Goal: Task Accomplishment & Management: Manage account settings

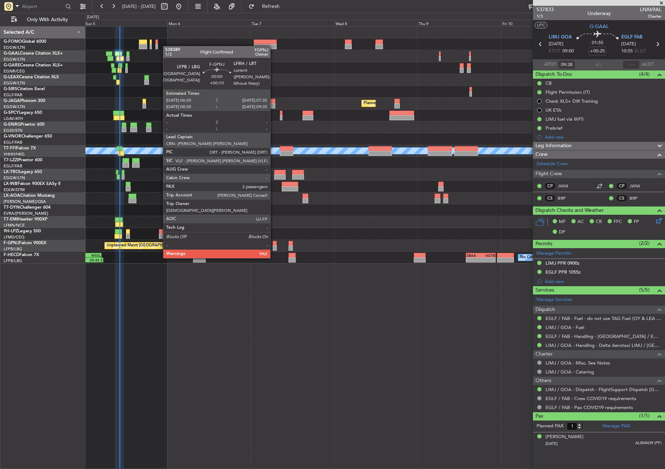
click at [274, 244] on div at bounding box center [275, 243] width 4 height 5
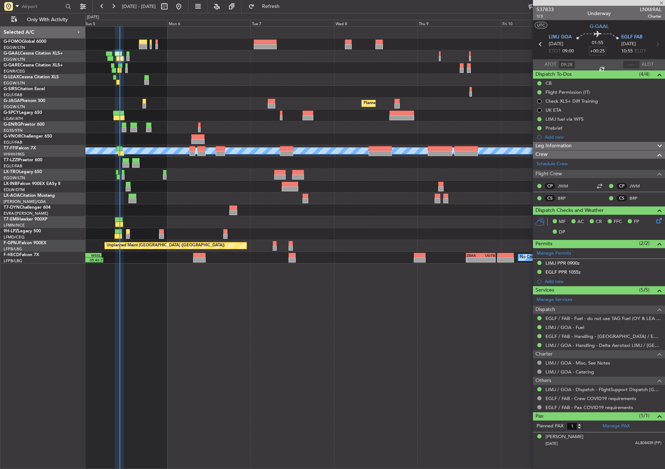
type input "+00:10"
type input "4"
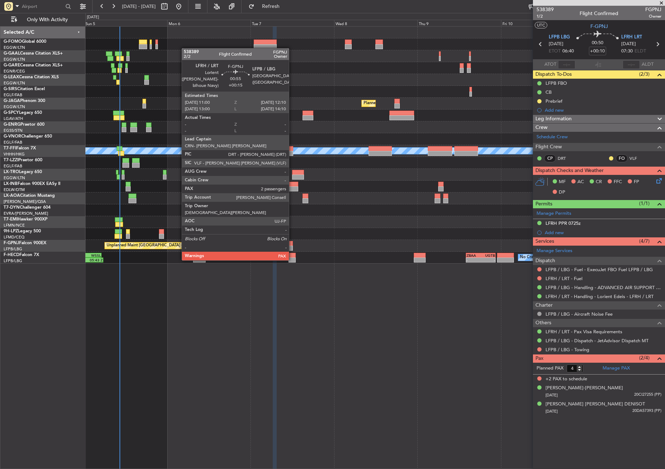
click at [292, 246] on div at bounding box center [291, 248] width 4 height 5
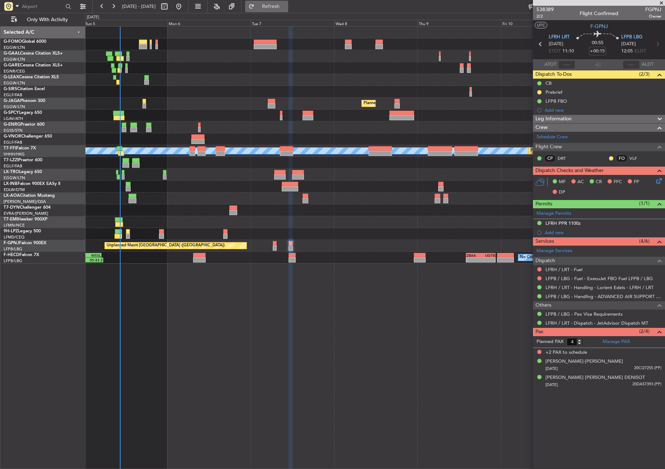
click at [276, 8] on button "Refresh" at bounding box center [266, 6] width 43 height 11
click at [218, 85] on div at bounding box center [374, 80] width 579 height 12
click at [276, 10] on button "Refresh" at bounding box center [266, 6] width 43 height 11
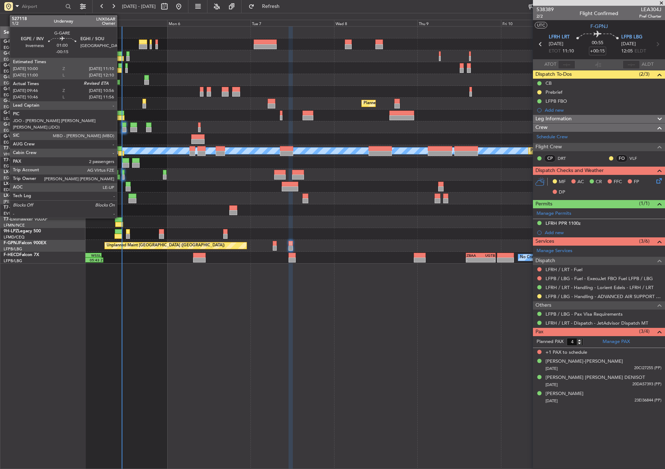
click at [120, 70] on div at bounding box center [119, 70] width 4 height 5
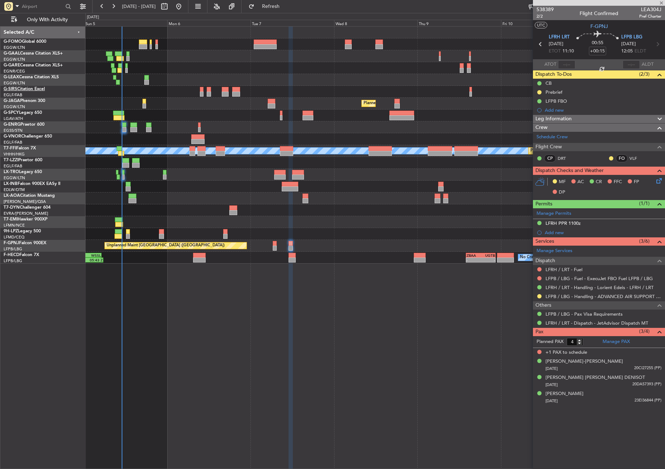
type input "-00:15"
type input "09:46"
type input "2"
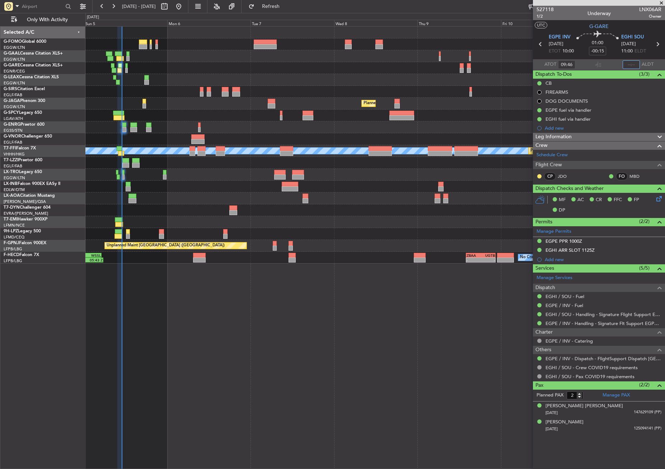
click at [637, 65] on input "text" at bounding box center [631, 64] width 17 height 9
click at [504, 388] on div "Owner No Crew Planned Maint [GEOGRAPHIC_DATA] ([GEOGRAPHIC_DATA]) Planned Maint…" at bounding box center [375, 247] width 580 height 443
type input "10:51"
click at [286, 9] on span "Refresh" at bounding box center [271, 6] width 30 height 5
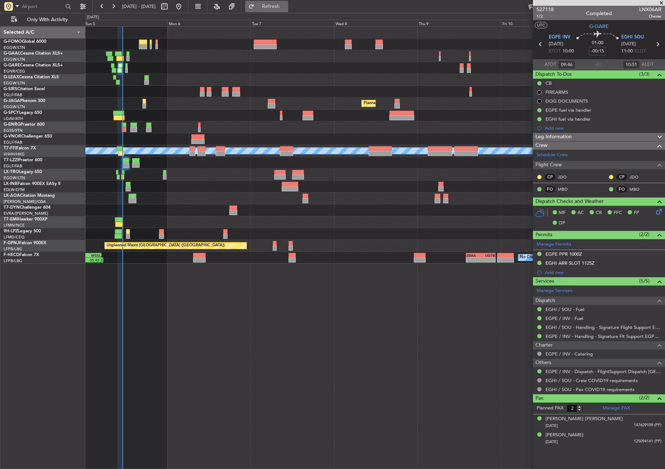
click at [275, 6] on button "Refresh" at bounding box center [266, 6] width 43 height 11
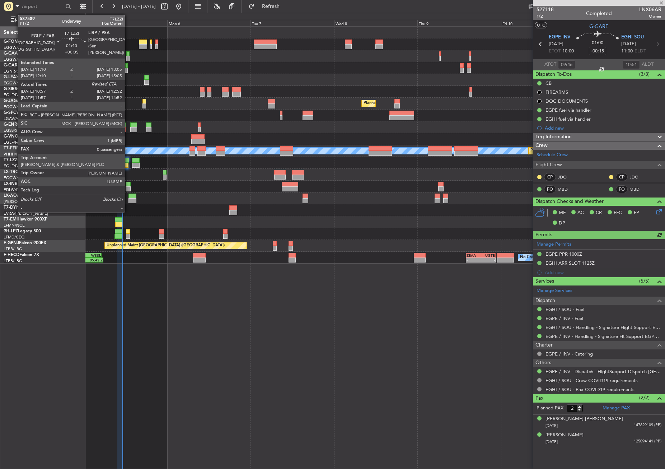
click at [128, 163] on div at bounding box center [125, 165] width 7 height 5
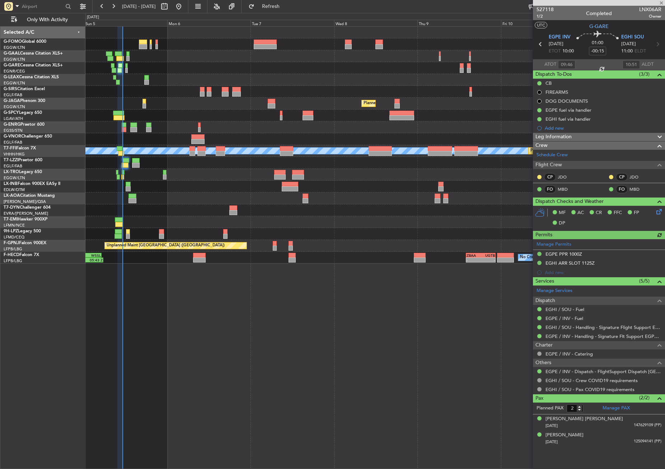
type input "+00:05"
type input "11:07"
type input "0"
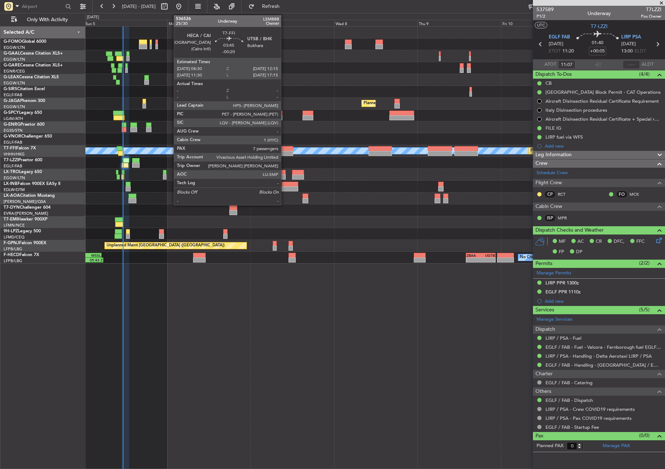
click at [284, 151] on div at bounding box center [286, 153] width 13 height 5
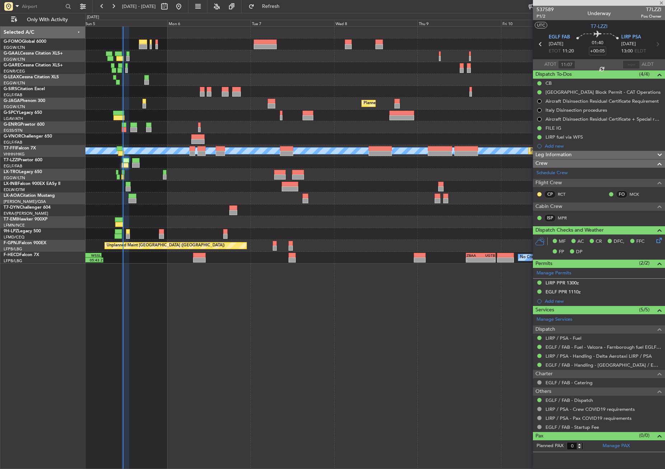
type input "-00:20"
type input "7"
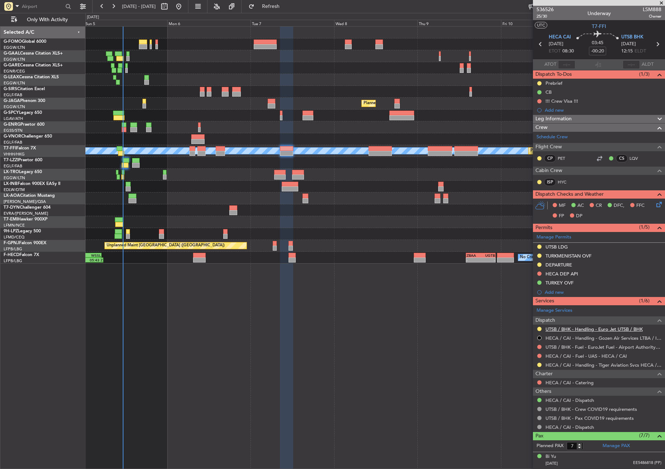
click at [576, 327] on link "UTSB / BHK - Handling - Euro Jet UTSB / BHK" at bounding box center [594, 329] width 97 height 6
click at [272, 7] on button "Refresh" at bounding box center [266, 6] width 43 height 11
click at [266, 193] on div "No Crew [GEOGRAPHIC_DATA] ([GEOGRAPHIC_DATA])" at bounding box center [374, 198] width 579 height 12
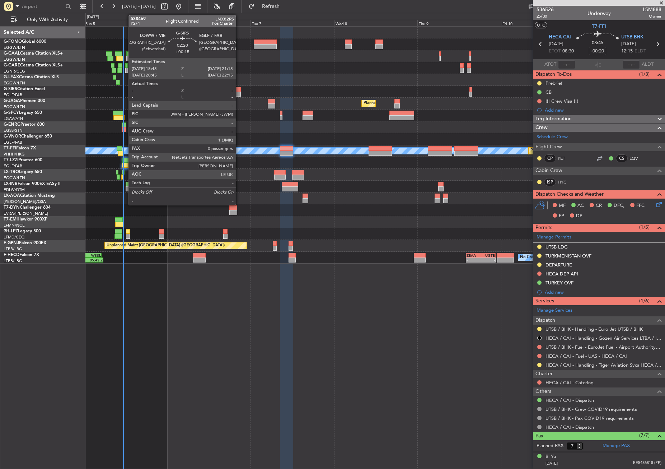
click at [239, 93] on div at bounding box center [236, 94] width 9 height 5
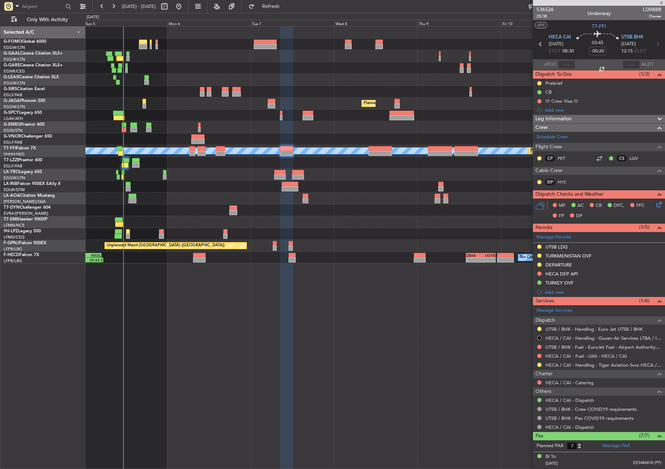
type input "+00:15"
type input "0"
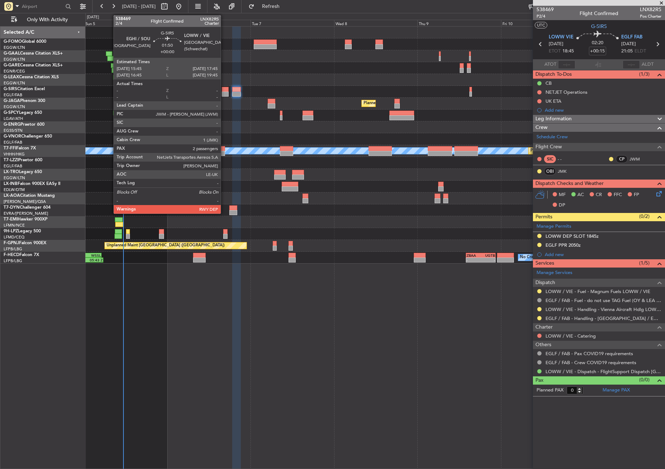
click at [224, 94] on div at bounding box center [225, 94] width 7 height 5
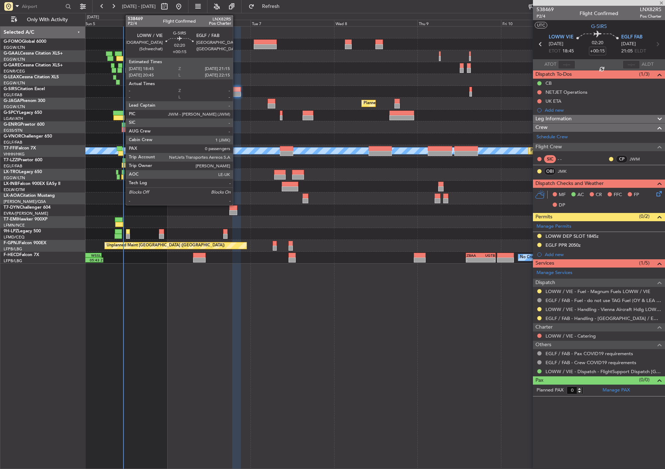
type input "2"
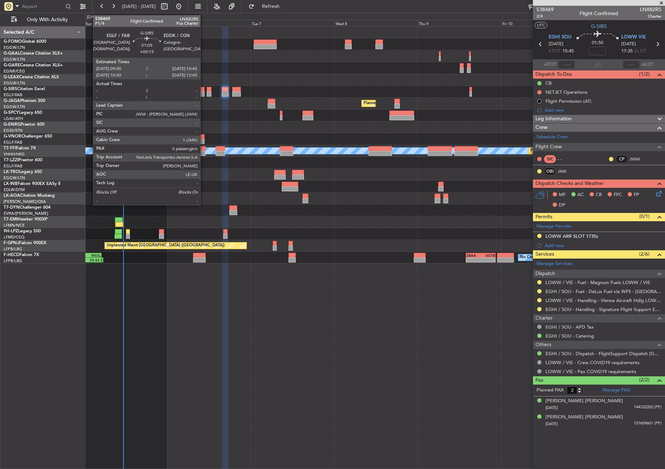
click at [204, 92] on div at bounding box center [202, 94] width 5 height 5
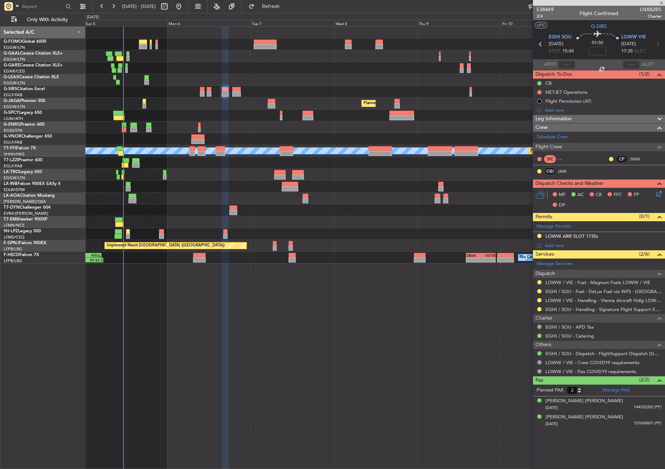
type input "+00:15"
type input "0"
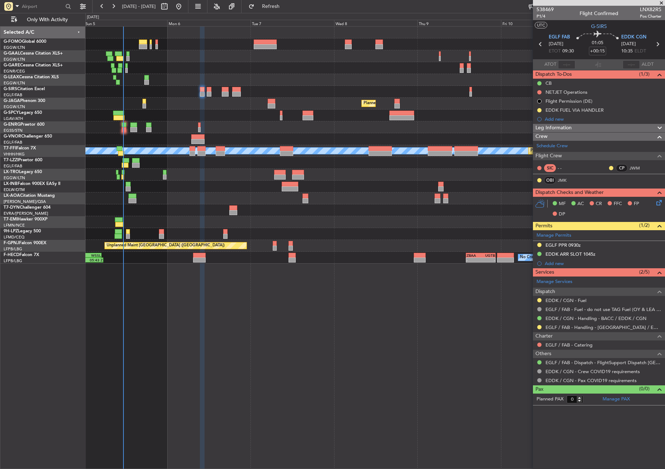
drag, startPoint x: 539, startPoint y: 325, endPoint x: 536, endPoint y: 345, distance: 20.4
click at [539, 325] on button at bounding box center [539, 327] width 4 height 4
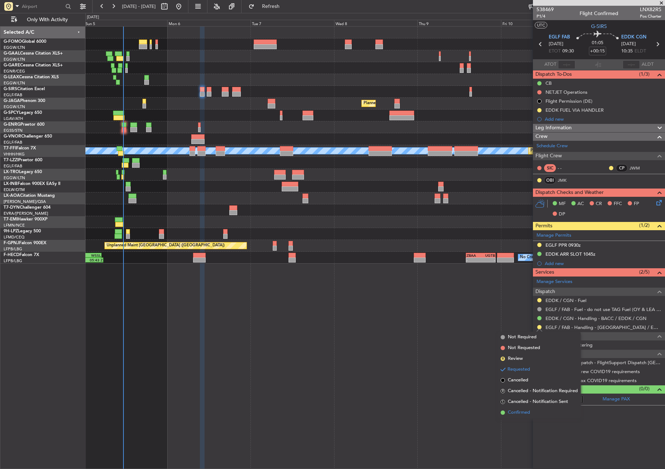
click at [518, 412] on span "Confirmed" at bounding box center [519, 412] width 22 height 7
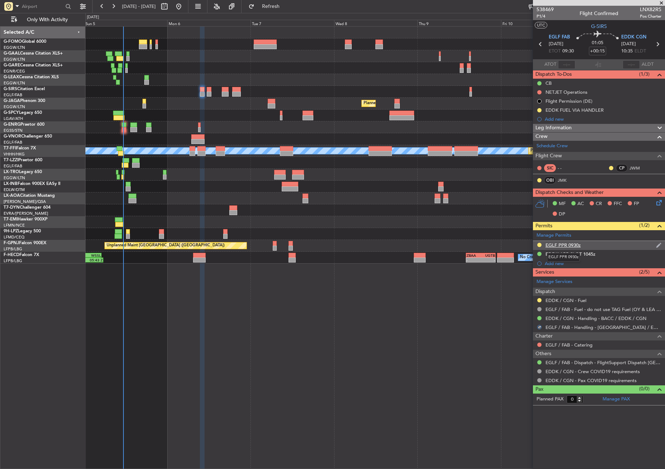
click at [564, 245] on div "EGLF PPR 0930z" at bounding box center [563, 245] width 35 height 6
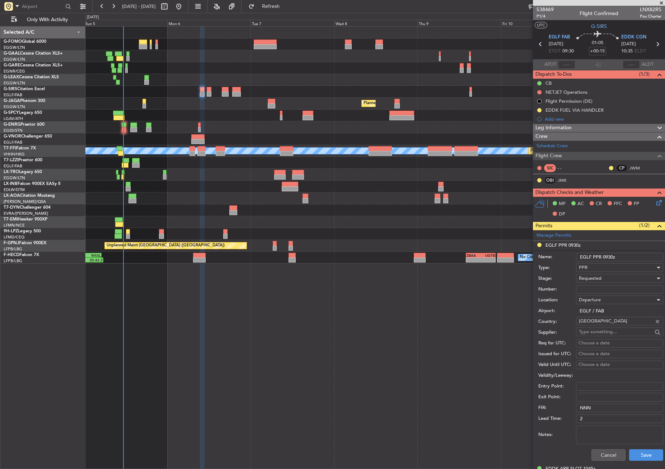
click at [593, 289] on input "Number:" at bounding box center [619, 289] width 87 height 9
paste input "378224"
type input "378224"
click at [592, 274] on div "Requested" at bounding box center [617, 278] width 76 height 11
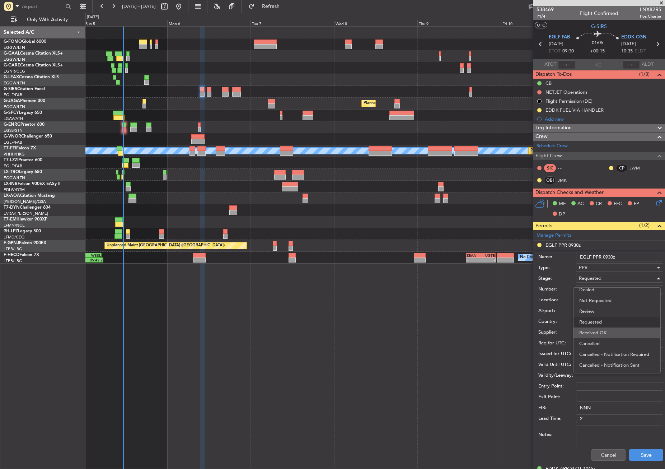
click at [594, 332] on span "Received OK" at bounding box center [616, 332] width 75 height 11
click at [641, 448] on div "Cancel Save" at bounding box center [600, 454] width 125 height 19
click at [639, 457] on button "Save" at bounding box center [646, 454] width 34 height 11
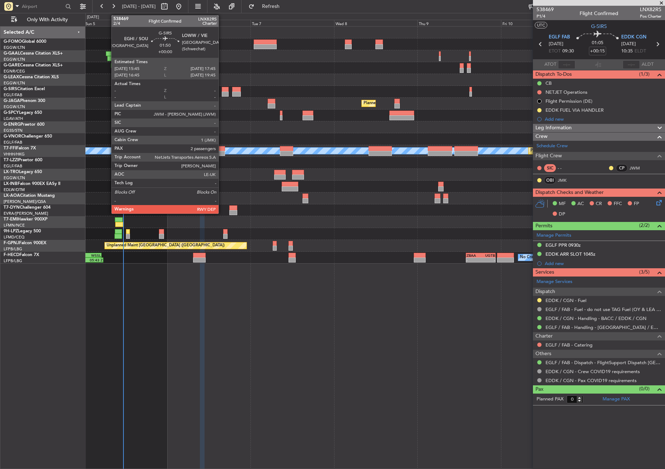
click at [222, 93] on div at bounding box center [225, 94] width 7 height 5
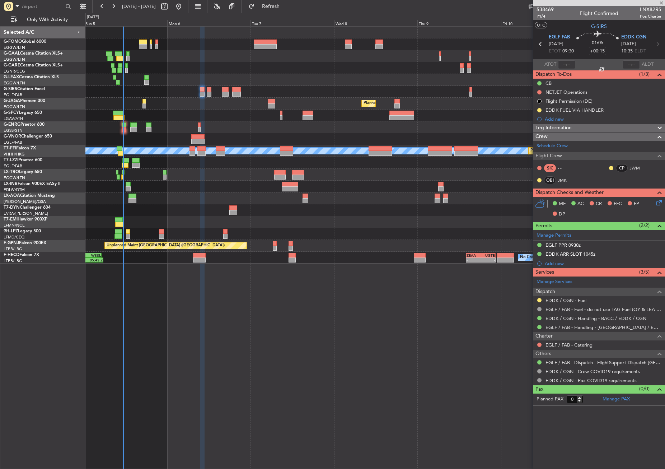
type input "2"
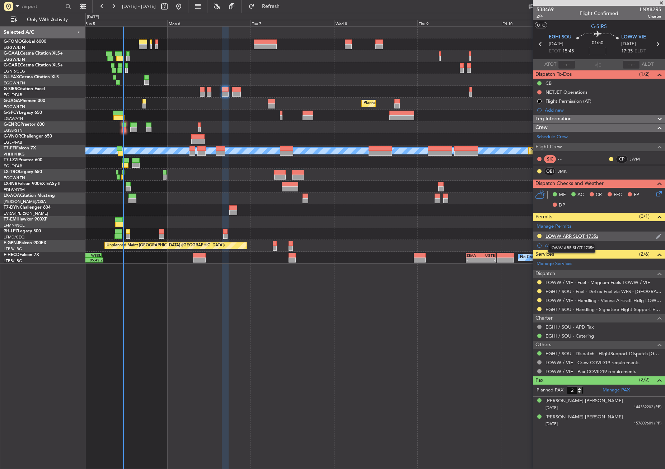
click at [590, 237] on div "LOWW ARR SLOT 1735z" at bounding box center [572, 236] width 53 height 6
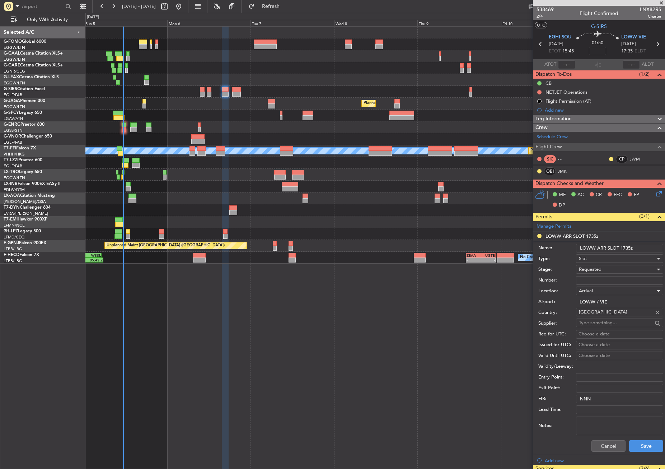
click at [589, 274] on div "Requested" at bounding box center [617, 269] width 76 height 11
click at [594, 323] on span "Received OK" at bounding box center [616, 323] width 75 height 11
click at [586, 279] on input "Number:" at bounding box center [619, 280] width 87 height 9
paste input "LOWWAGN9108000"
type input "LOWWAGN9108000"
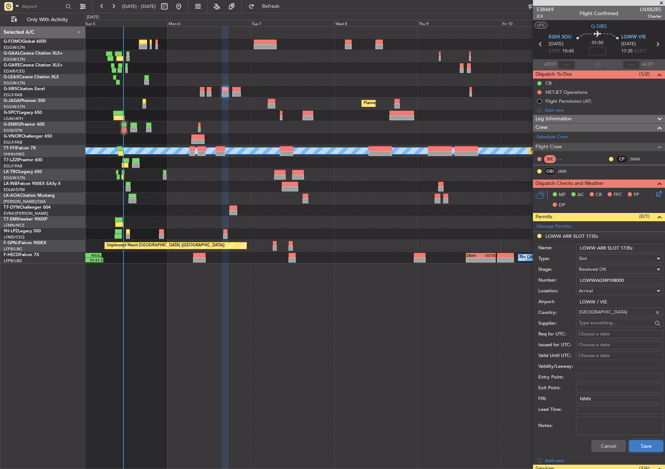
click at [639, 444] on button "Save" at bounding box center [646, 445] width 34 height 11
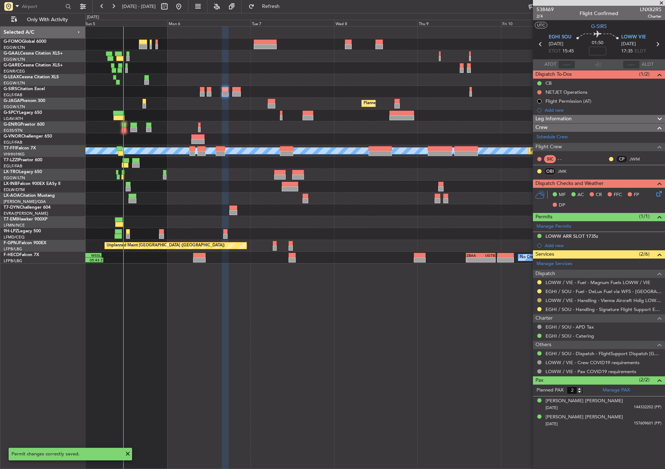
click at [540, 297] on div at bounding box center [540, 300] width 6 height 6
click at [538, 299] on button at bounding box center [539, 300] width 4 height 4
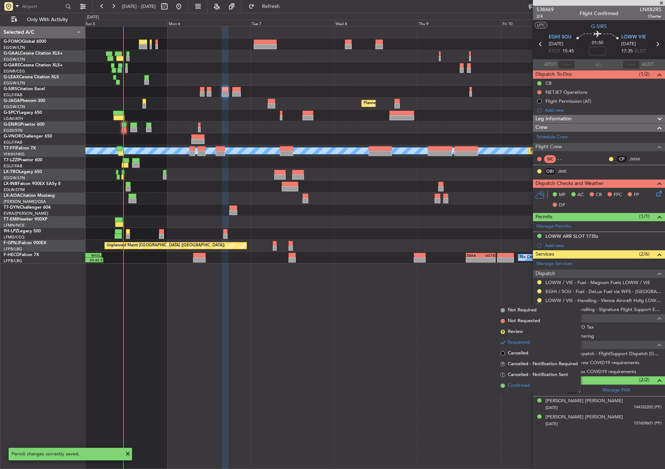
click at [527, 382] on span "Confirmed" at bounding box center [519, 385] width 22 height 7
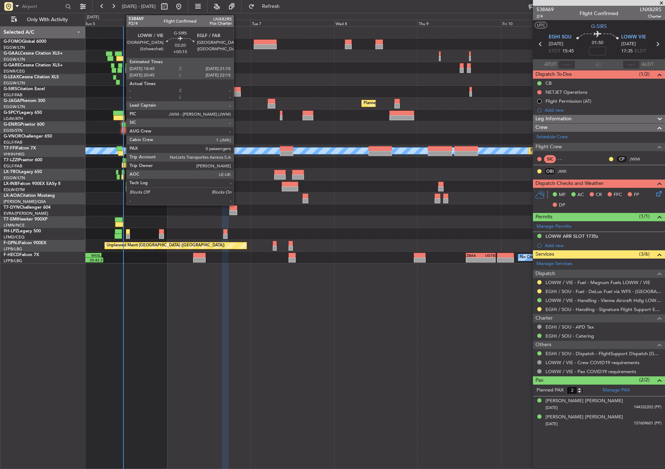
click at [237, 95] on div at bounding box center [236, 94] width 9 height 5
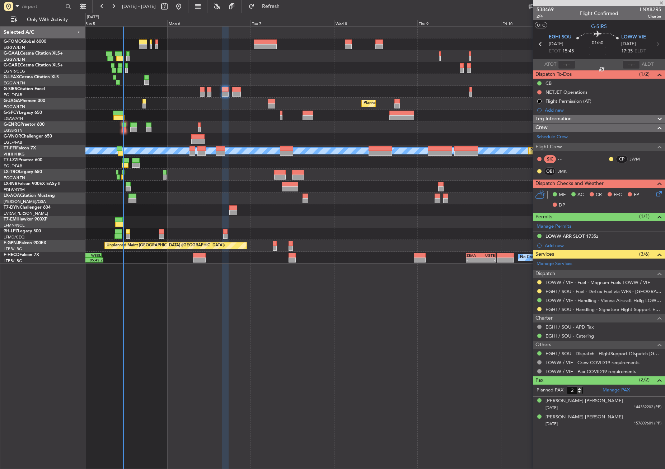
type input "+00:15"
type input "0"
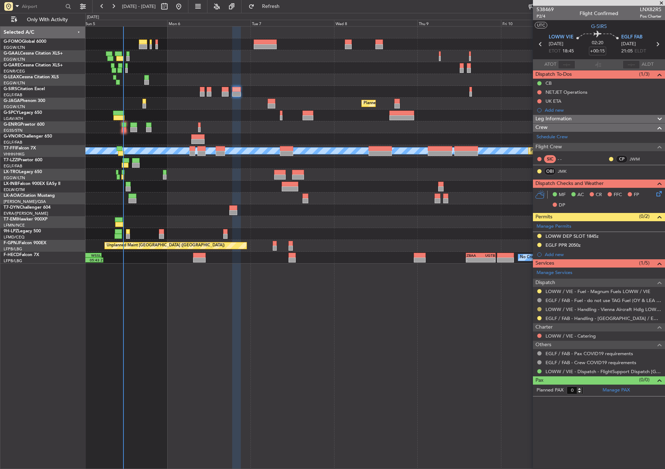
click at [540, 307] on button at bounding box center [539, 309] width 4 height 4
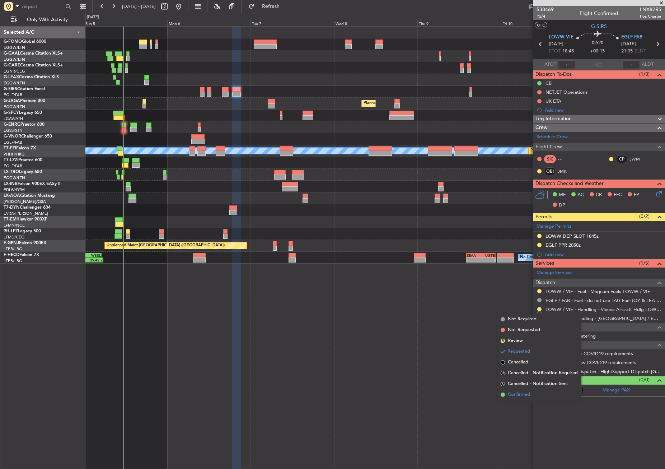
click at [505, 395] on span at bounding box center [503, 394] width 4 height 4
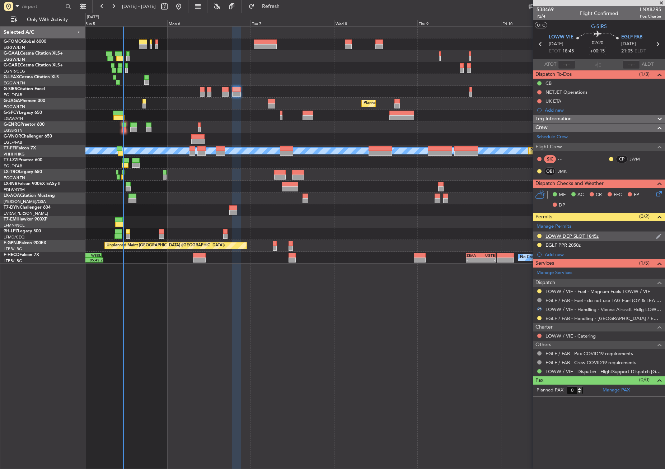
click at [558, 239] on div "LOWW DEP SLOT 1845z" at bounding box center [599, 236] width 132 height 9
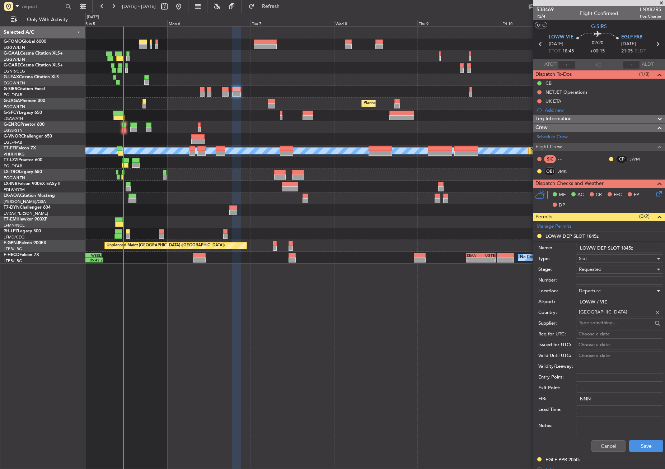
click at [589, 283] on input "Number:" at bounding box center [619, 280] width 87 height 9
paste input "LOWWDGN9108000"
type input "LOWWDGN9108000"
click at [589, 269] on span "Requested" at bounding box center [590, 269] width 23 height 6
click at [602, 326] on span "Received OK" at bounding box center [616, 323] width 75 height 11
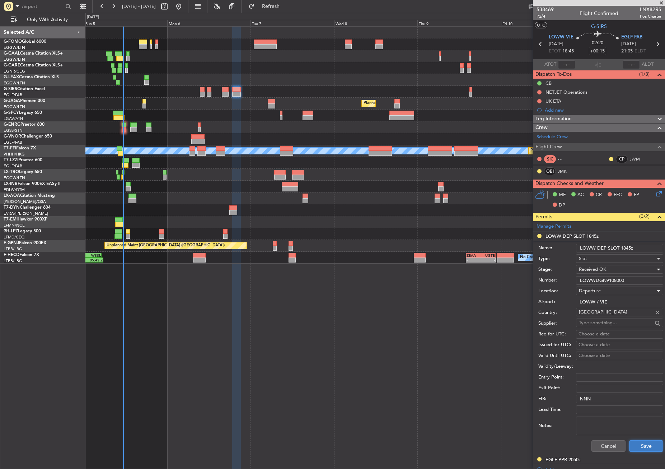
click at [640, 448] on button "Save" at bounding box center [646, 445] width 34 height 11
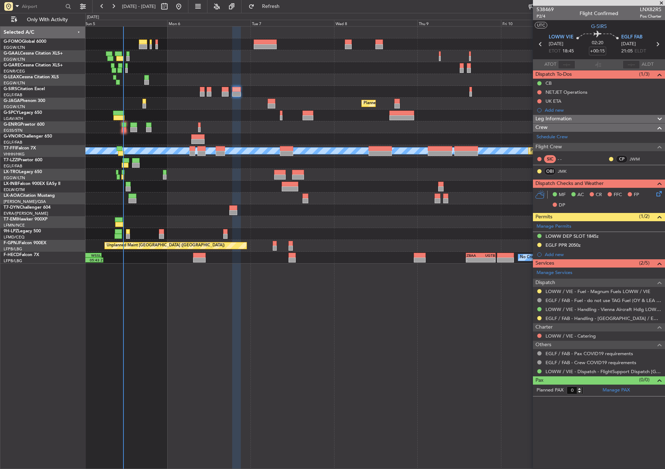
click at [154, 195] on div "No Crew [GEOGRAPHIC_DATA] ([GEOGRAPHIC_DATA])" at bounding box center [374, 198] width 579 height 12
click at [136, 96] on div "Planned Maint [GEOGRAPHIC_DATA] ([GEOGRAPHIC_DATA])" at bounding box center [374, 92] width 579 height 12
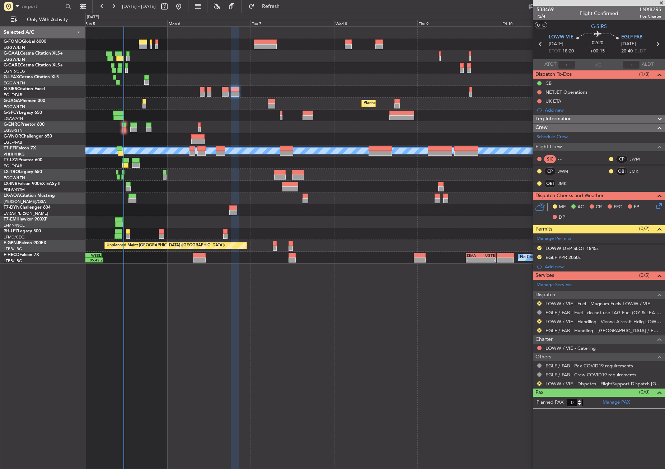
click at [277, 12] on fb-refresh-button "Refresh" at bounding box center [267, 6] width 50 height 13
click at [276, 8] on button "Refresh" at bounding box center [266, 6] width 43 height 11
click at [551, 329] on link "EGLF / FAB - Handling - [GEOGRAPHIC_DATA] / EGLF / FAB" at bounding box center [604, 330] width 116 height 6
click at [551, 321] on link "LOWW / VIE - Handling - Vienna Aircraft Hdlg LOWW / VIE" at bounding box center [604, 321] width 116 height 6
click at [281, 7] on span "Refresh" at bounding box center [271, 6] width 30 height 5
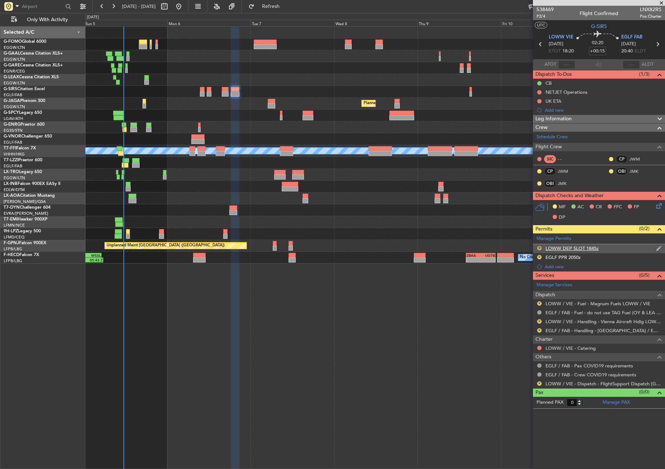
click at [540, 248] on button "R" at bounding box center [539, 248] width 4 height 4
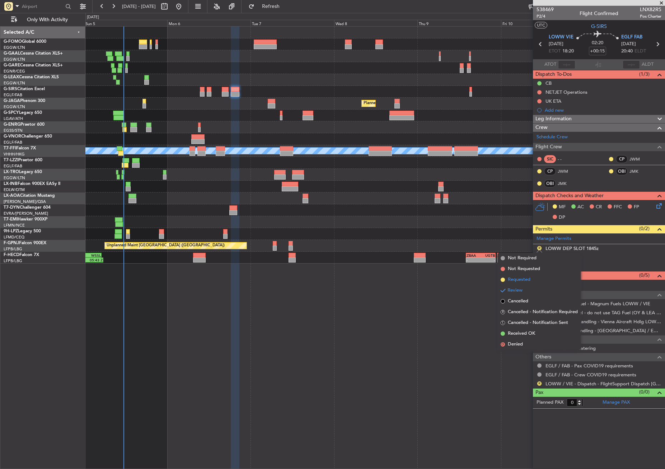
click at [531, 280] on li "Requested" at bounding box center [539, 279] width 83 height 11
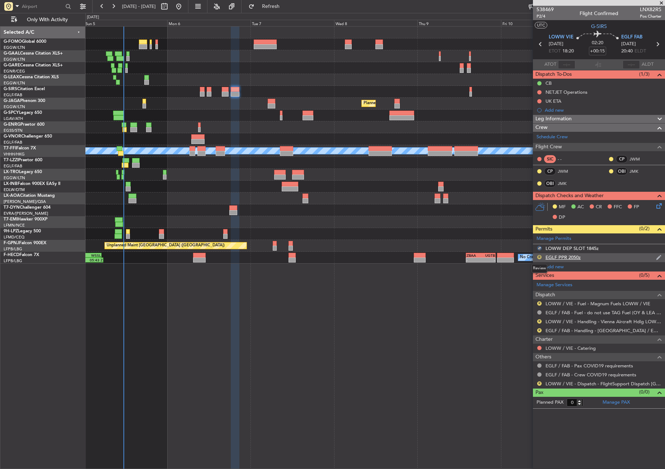
click at [539, 256] on button "R" at bounding box center [539, 257] width 4 height 4
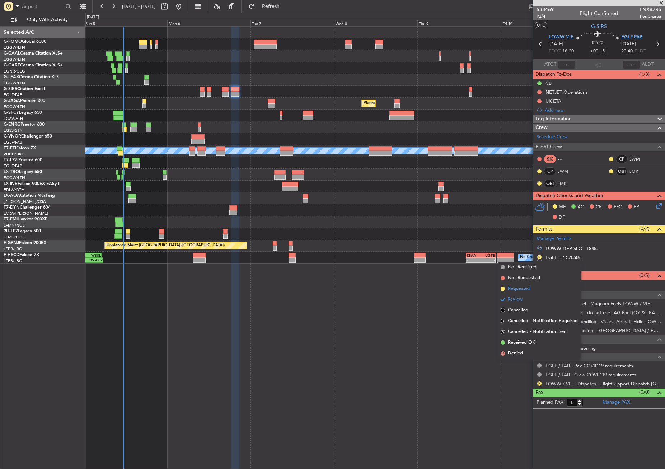
click at [522, 288] on span "Requested" at bounding box center [519, 288] width 23 height 7
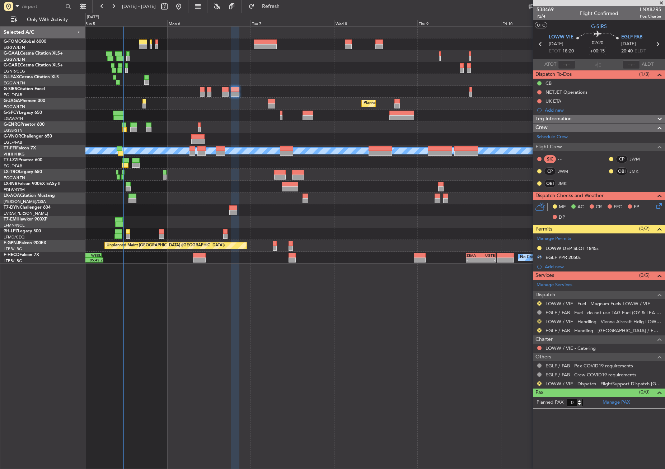
click at [539, 320] on button "R" at bounding box center [539, 321] width 4 height 4
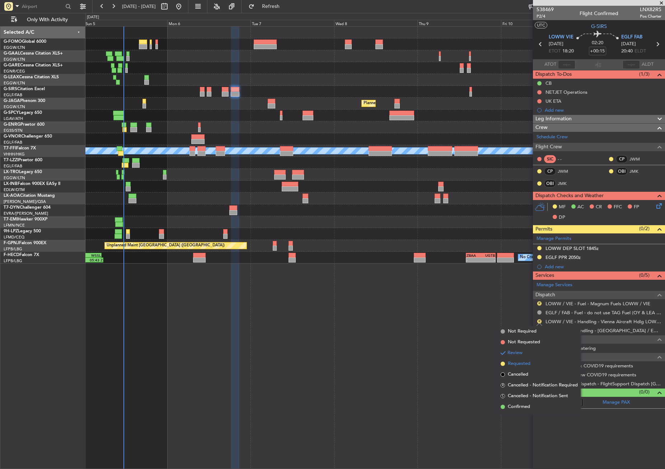
click at [520, 360] on li "Requested" at bounding box center [539, 363] width 83 height 11
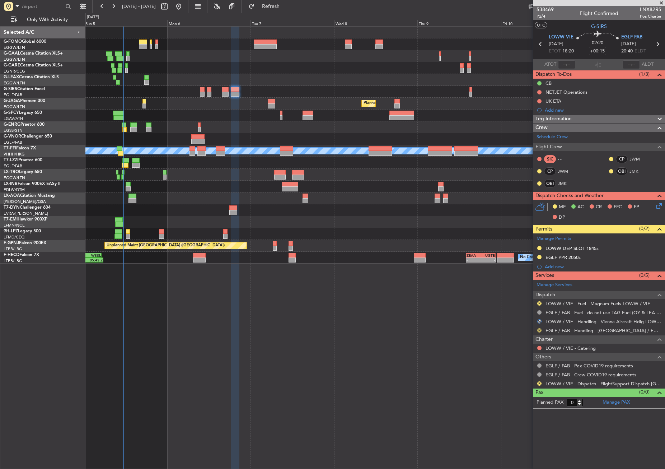
click at [538, 330] on button "R" at bounding box center [539, 330] width 4 height 4
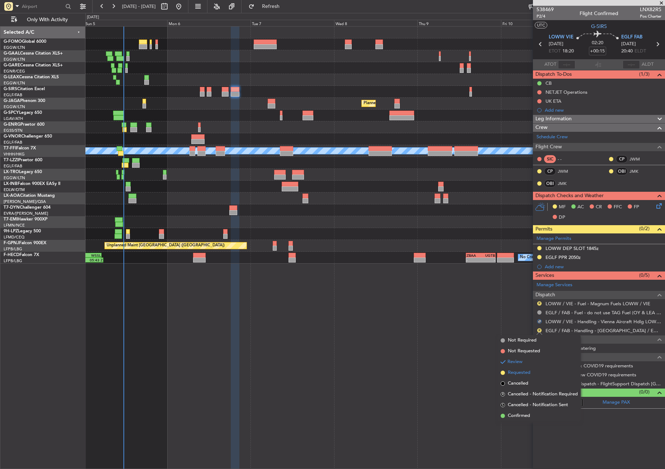
click at [528, 370] on span "Requested" at bounding box center [519, 372] width 23 height 7
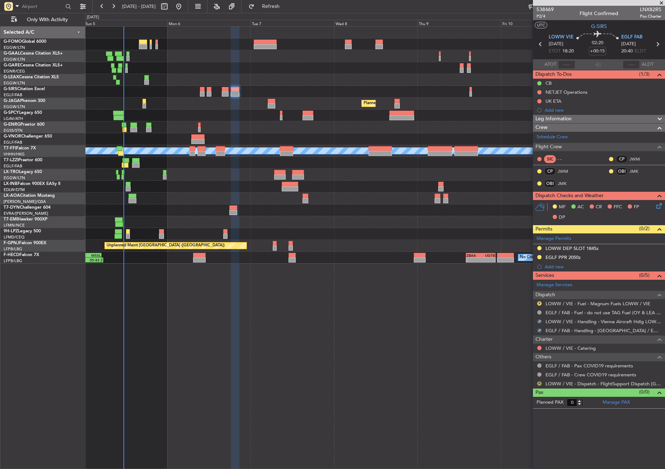
click at [540, 382] on button "R" at bounding box center [539, 383] width 4 height 4
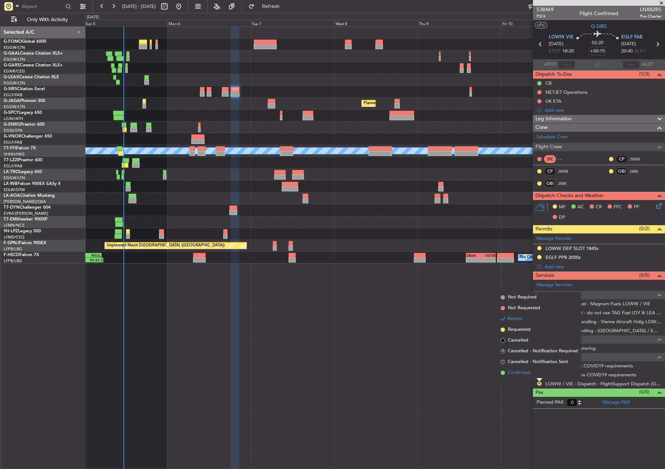
click at [527, 373] on span "Confirmed" at bounding box center [519, 372] width 22 height 7
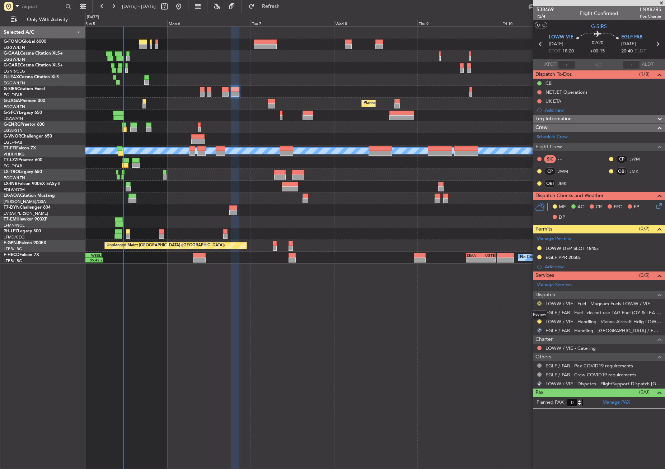
click at [539, 303] on button "R" at bounding box center [539, 303] width 4 height 4
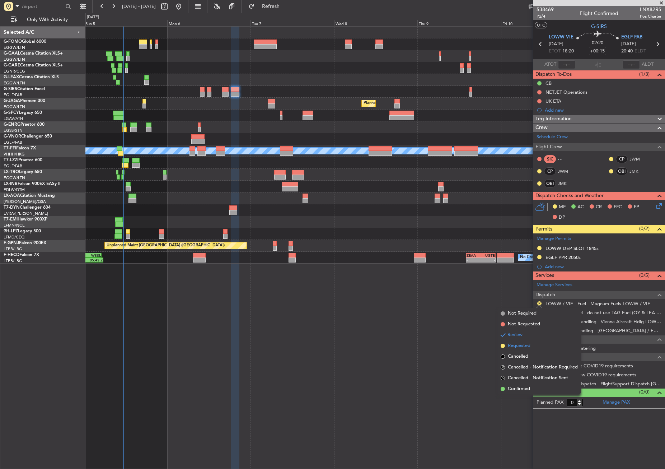
click at [521, 346] on span "Requested" at bounding box center [519, 345] width 23 height 7
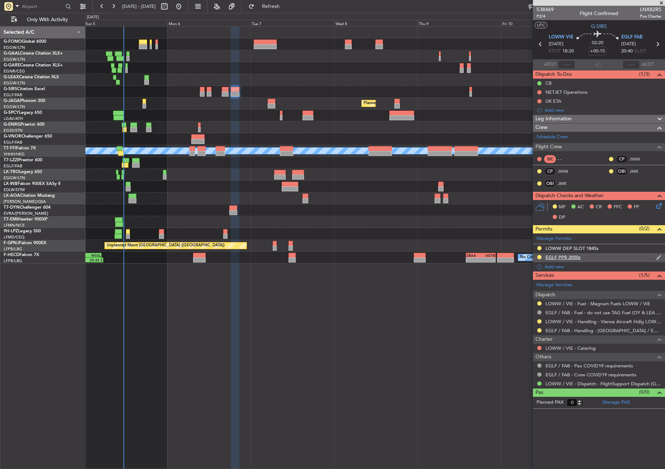
click at [611, 253] on div "EGLF PPR 2050z" at bounding box center [599, 257] width 132 height 9
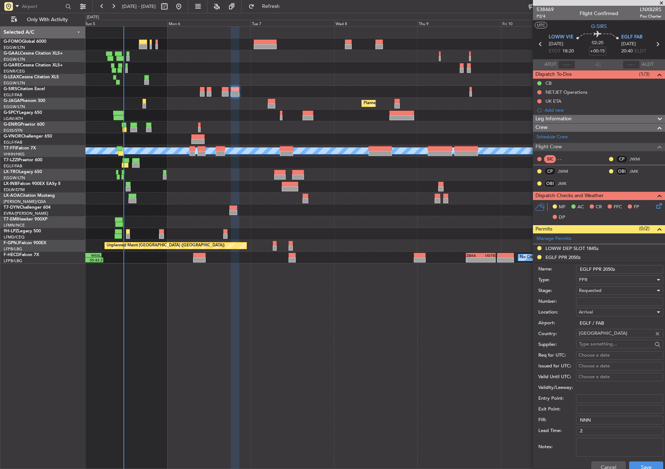
click at [612, 268] on input "EGLF PPR 2050z" at bounding box center [619, 269] width 87 height 9
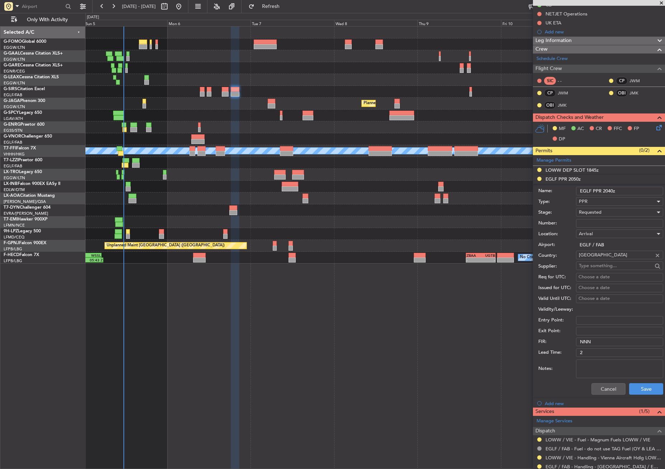
scroll to position [108, 0]
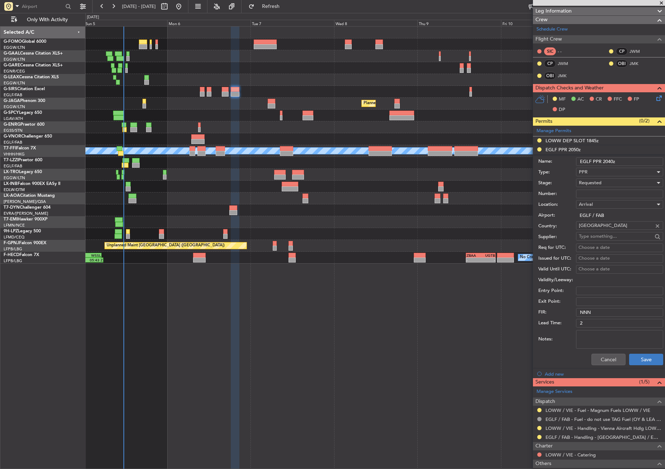
type input "EGLF PPR 2040z"
click at [631, 359] on button "Save" at bounding box center [646, 359] width 34 height 11
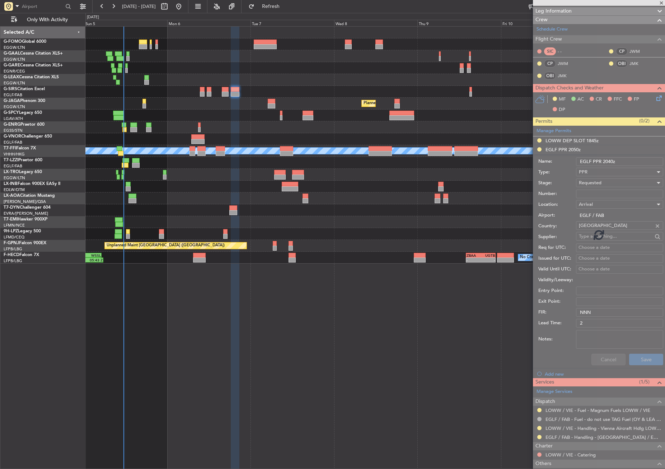
scroll to position [0, 0]
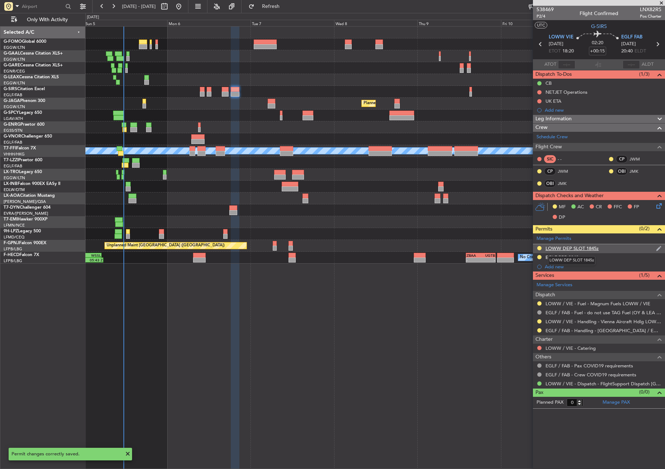
click at [554, 249] on div "LOWW DEP SLOT 1845z" at bounding box center [572, 248] width 53 height 6
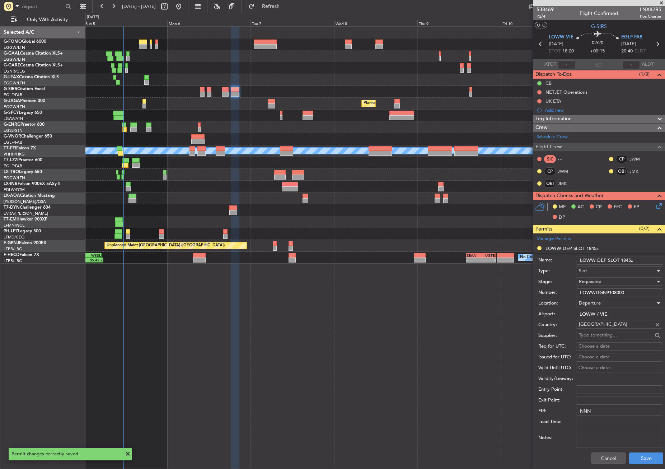
click at [631, 260] on input "LOWW DEP SLOT 1845z" at bounding box center [619, 260] width 87 height 9
type input "LOWW DEP SLOT 1820z"
click at [633, 463] on button "Save" at bounding box center [646, 457] width 34 height 11
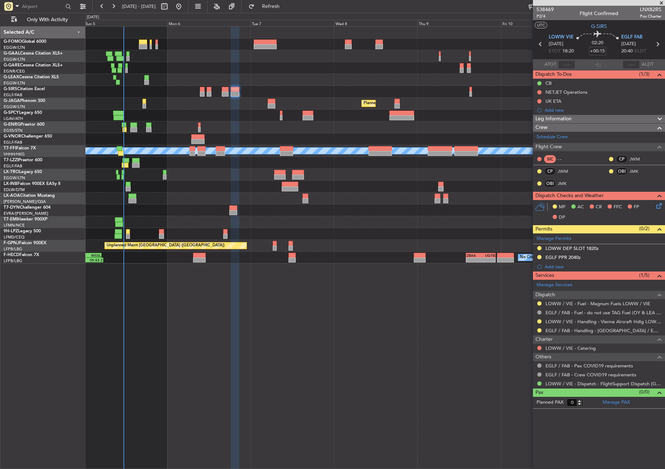
click at [462, 111] on div "Unplanned Maint [GEOGRAPHIC_DATA]" at bounding box center [374, 115] width 579 height 12
click at [540, 16] on span "P2/4" at bounding box center [545, 16] width 17 height 6
click at [635, 171] on link "JMK" at bounding box center [638, 171] width 16 height 6
click at [559, 182] on link "JMK" at bounding box center [566, 183] width 16 height 6
click at [540, 248] on button at bounding box center [539, 248] width 4 height 4
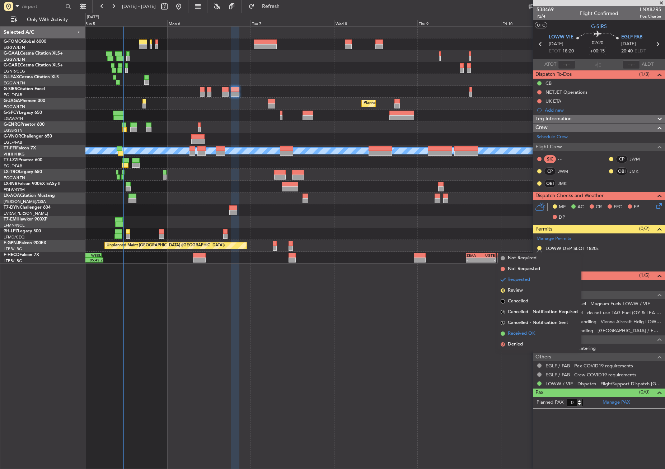
click at [517, 329] on li "Received OK" at bounding box center [539, 333] width 83 height 11
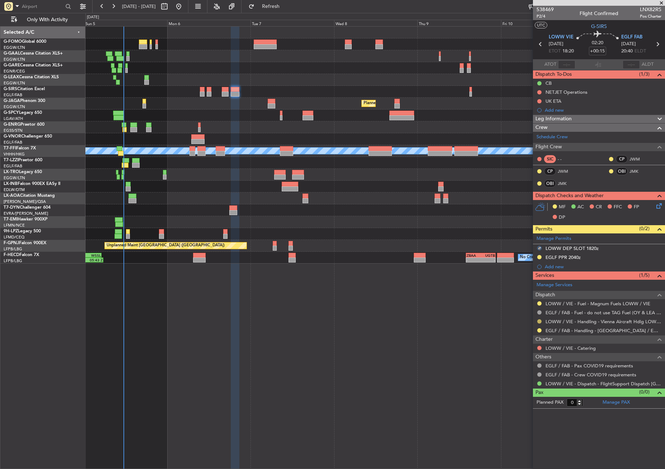
click at [538, 321] on button at bounding box center [539, 321] width 4 height 4
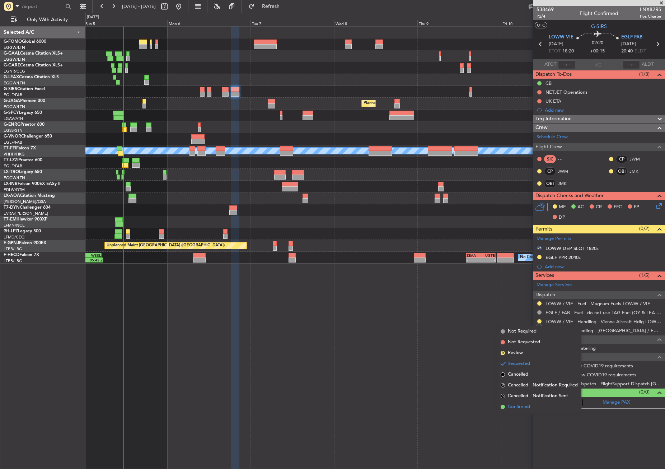
click at [504, 404] on li "Confirmed" at bounding box center [539, 406] width 83 height 11
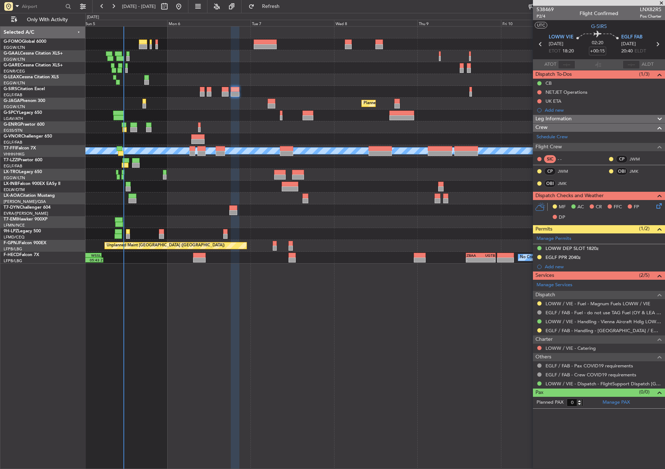
click at [661, 206] on icon at bounding box center [658, 205] width 6 height 6
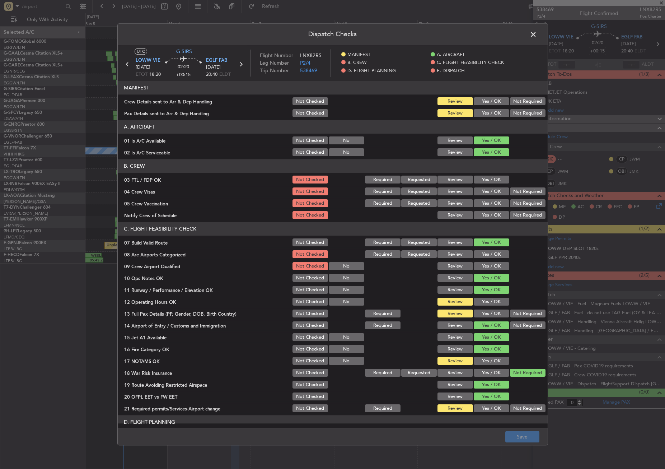
click at [479, 110] on button "Yes / OK" at bounding box center [492, 113] width 36 height 8
click at [481, 104] on button "Yes / OK" at bounding box center [492, 102] width 36 height 8
click at [487, 358] on button "Yes / OK" at bounding box center [492, 361] width 36 height 8
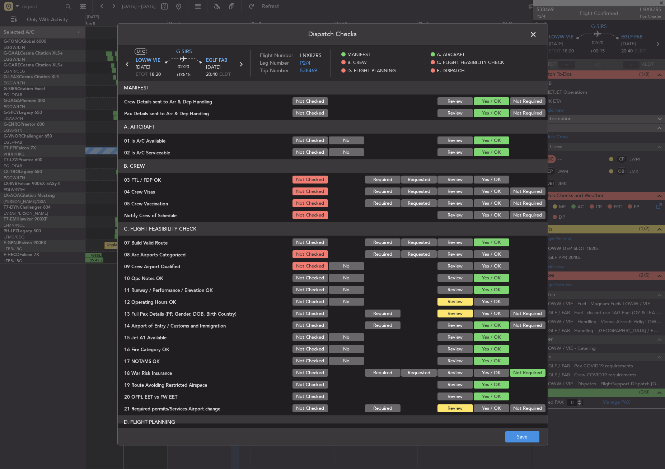
click at [474, 310] on button "Yes / OK" at bounding box center [492, 314] width 36 height 8
click at [478, 297] on div "Yes / OK" at bounding box center [491, 302] width 36 height 10
click at [478, 300] on button "Yes / OK" at bounding box center [492, 302] width 36 height 8
click at [490, 410] on button "Yes / OK" at bounding box center [492, 409] width 36 height 8
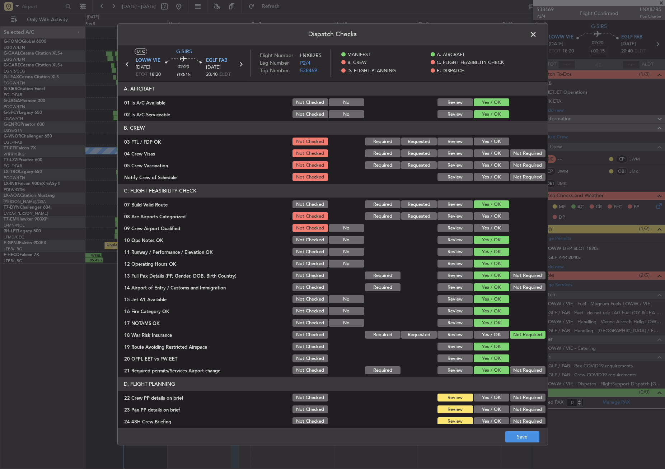
scroll to position [72, 0]
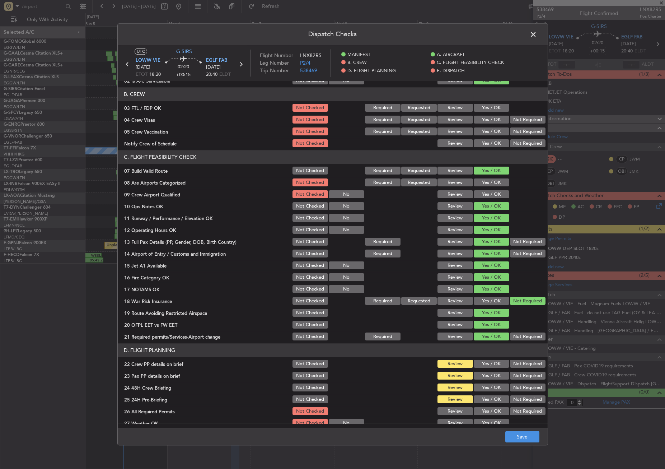
click at [490, 363] on button "Yes / OK" at bounding box center [492, 364] width 36 height 8
click at [491, 373] on button "Yes / OK" at bounding box center [492, 376] width 36 height 8
click at [490, 386] on button "Yes / OK" at bounding box center [492, 388] width 36 height 8
click at [510, 396] on button "Not Required" at bounding box center [528, 400] width 36 height 8
click at [509, 440] on button "Save" at bounding box center [522, 436] width 34 height 11
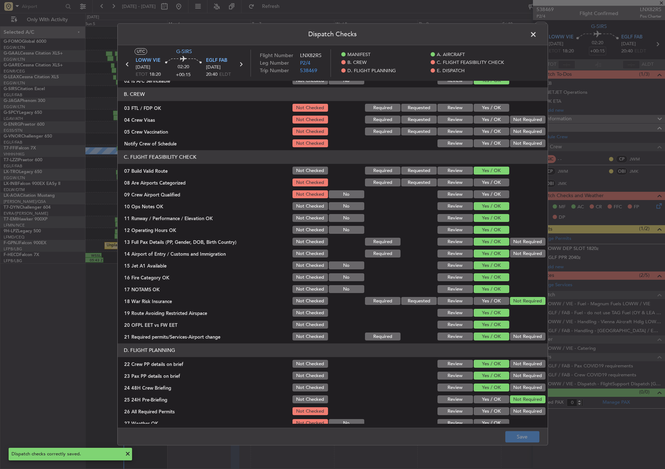
click at [537, 37] on span at bounding box center [537, 36] width 0 height 14
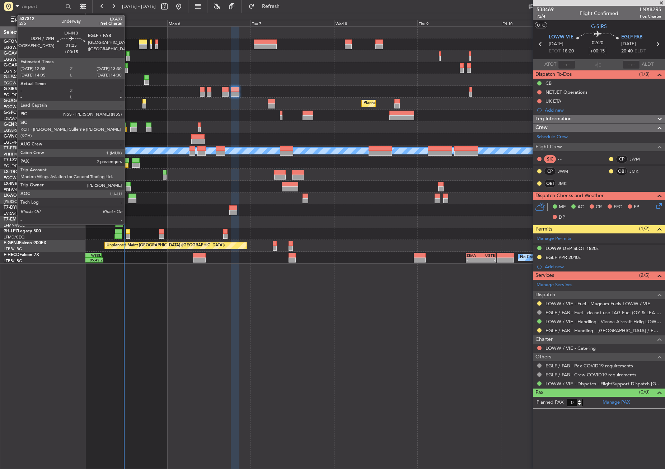
click at [128, 187] on div at bounding box center [128, 188] width 5 height 5
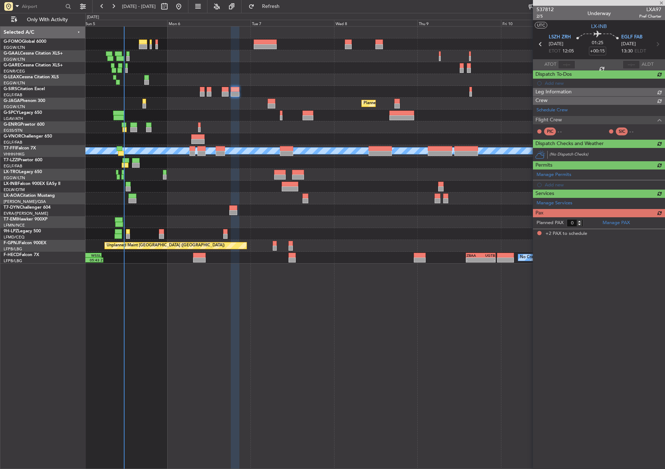
type input "2"
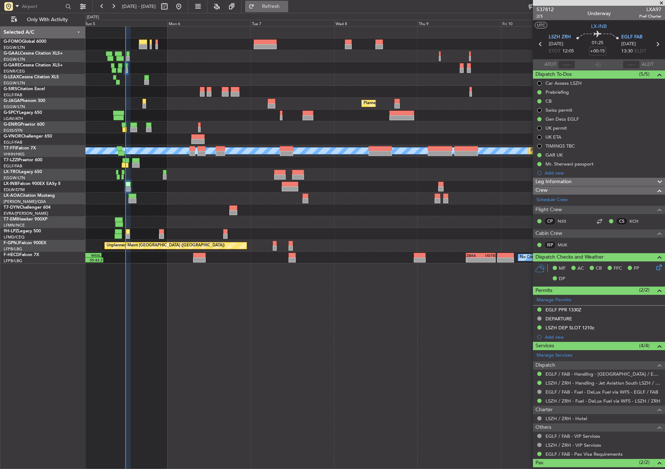
click at [281, 8] on span "Refresh" at bounding box center [271, 6] width 30 height 5
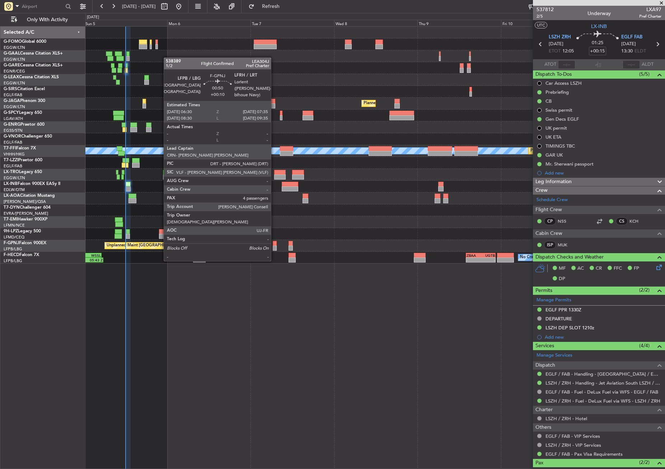
click at [274, 247] on div at bounding box center [275, 248] width 4 height 5
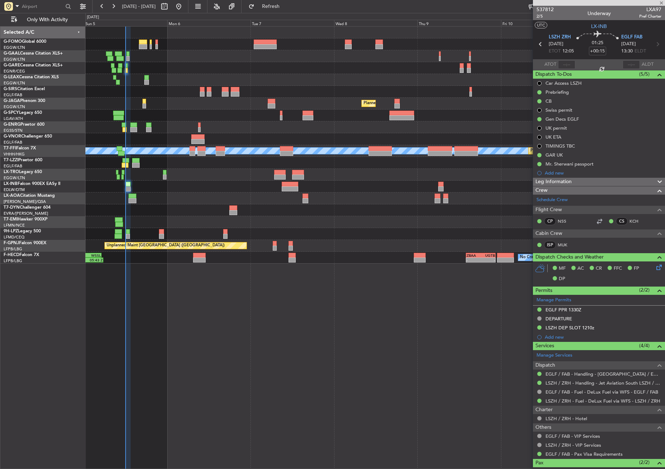
type input "+00:10"
type input "4"
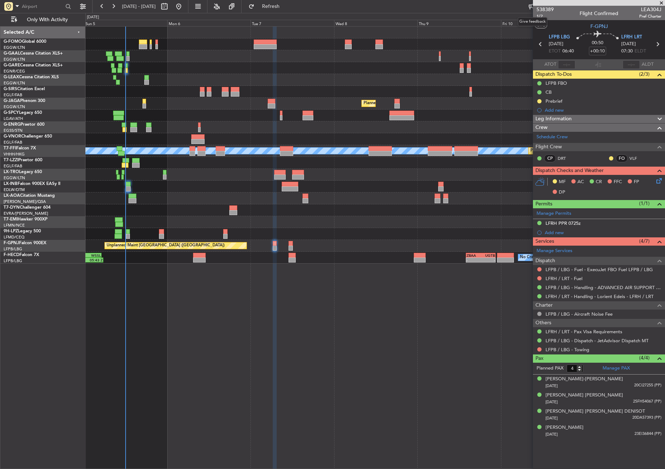
click at [537, 16] on mat-tooltip-component "Give feedback" at bounding box center [532, 21] width 39 height 19
click at [538, 17] on span "1/2" at bounding box center [545, 16] width 17 height 6
click at [205, 401] on div "Owner No Crew Planned Maint London (Farnborough) Planned Maint London (Luton) U…" at bounding box center [375, 247] width 580 height 443
click at [202, 351] on div "Owner No Crew Planned Maint London (Farnborough) Planned Maint London (Luton) U…" at bounding box center [375, 247] width 580 height 443
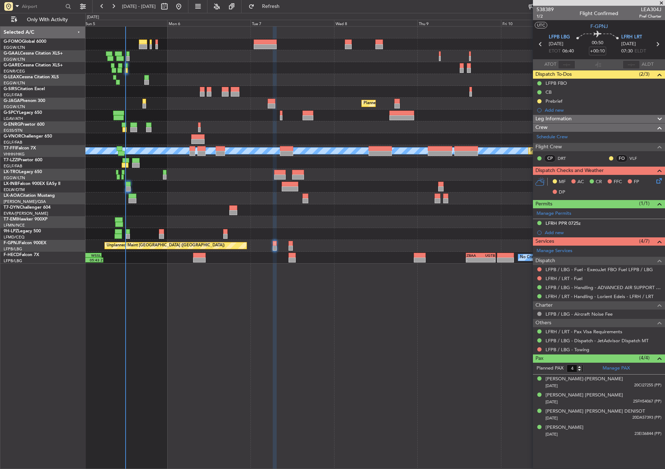
click at [202, 351] on div "Owner No Crew Planned Maint London (Farnborough) Planned Maint London (Luton) U…" at bounding box center [375, 247] width 580 height 443
click at [165, 127] on div at bounding box center [374, 127] width 579 height 12
click at [283, 14] on div "0 0 Sun 5 Mon 6 Tue 7 Wed 8 Thu 9 Fri 10 Sat 11 Oct 2025" at bounding box center [375, 19] width 579 height 13
click at [279, 11] on button "Refresh" at bounding box center [266, 6] width 43 height 11
click at [146, 347] on div "Owner No Crew Planned Maint London (Farnborough) Planned Maint London (Luton) U…" at bounding box center [375, 247] width 580 height 443
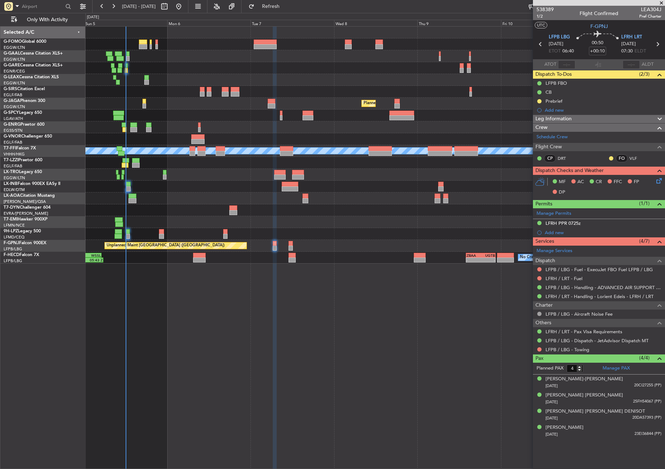
click at [181, 343] on div "Owner No Crew Planned Maint London (Farnborough) Planned Maint London (Luton) U…" at bounding box center [375, 247] width 580 height 443
click at [286, 6] on span "Refresh" at bounding box center [271, 6] width 30 height 5
click at [295, 351] on div "Owner No Crew Planned Maint [GEOGRAPHIC_DATA] ([GEOGRAPHIC_DATA]) Planned Maint…" at bounding box center [375, 247] width 580 height 443
click at [286, 6] on span "Refresh" at bounding box center [271, 6] width 30 height 5
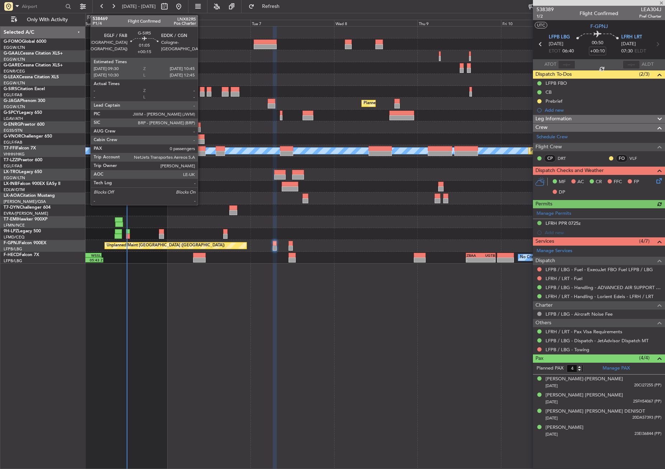
click at [201, 90] on div at bounding box center [202, 89] width 5 height 5
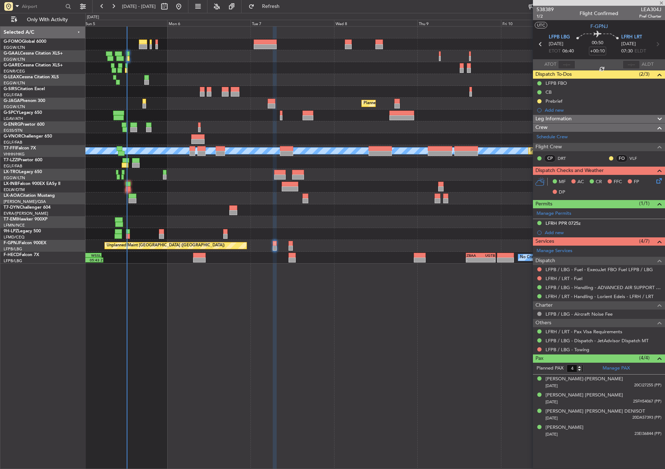
type input "+00:15"
type input "0"
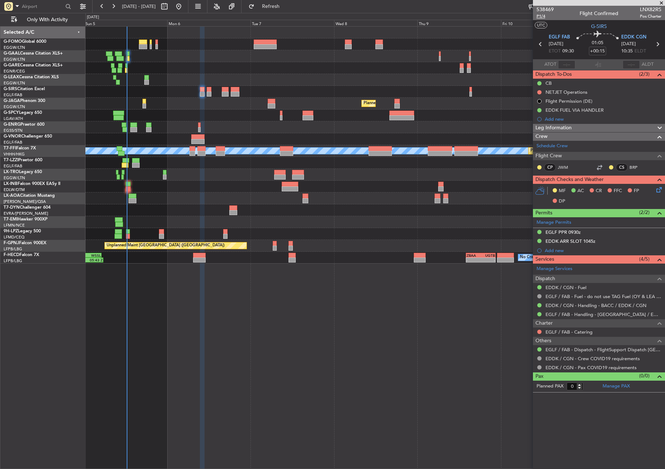
click at [543, 17] on span "P1/4" at bounding box center [545, 16] width 17 height 6
click at [657, 189] on icon at bounding box center [658, 189] width 6 height 6
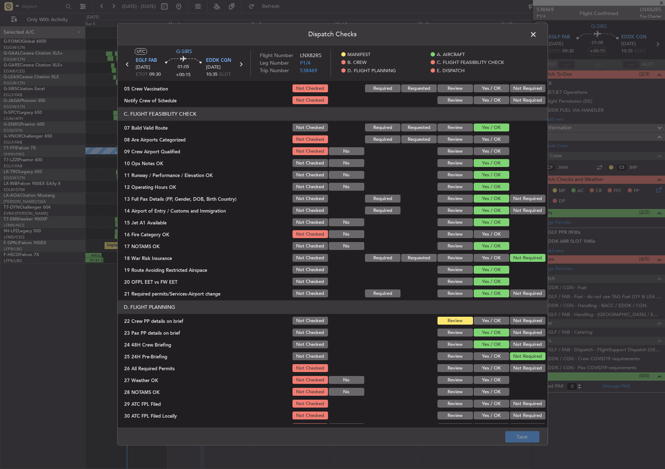
scroll to position [144, 0]
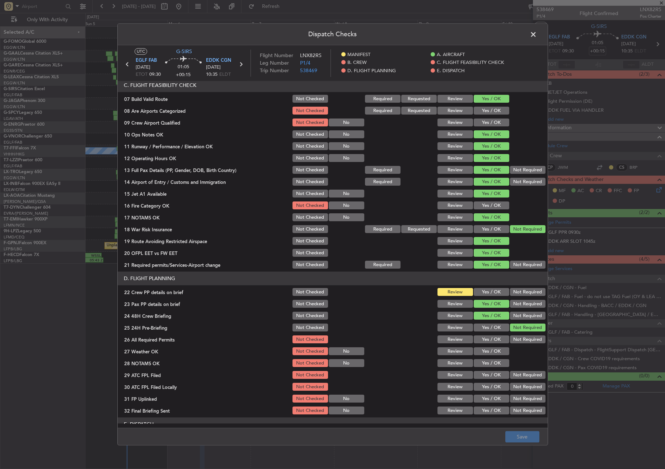
click at [490, 203] on button "Yes / OK" at bounding box center [492, 206] width 36 height 8
click at [486, 289] on button "Yes / OK" at bounding box center [492, 292] width 36 height 8
click at [510, 433] on button "Save" at bounding box center [522, 436] width 34 height 11
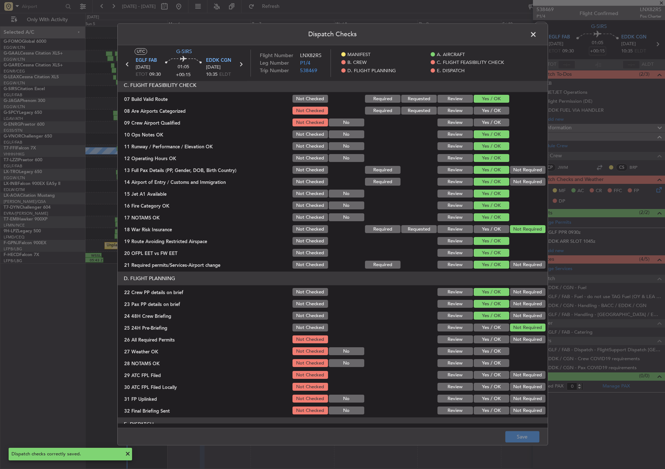
click at [537, 36] on span at bounding box center [537, 36] width 0 height 14
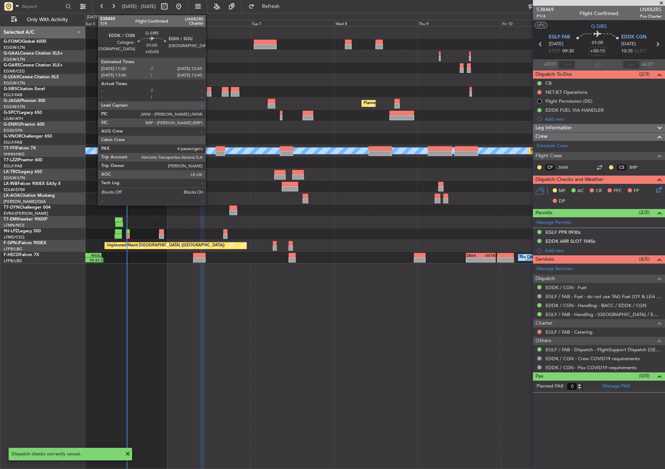
click at [209, 92] on div at bounding box center [209, 94] width 5 height 5
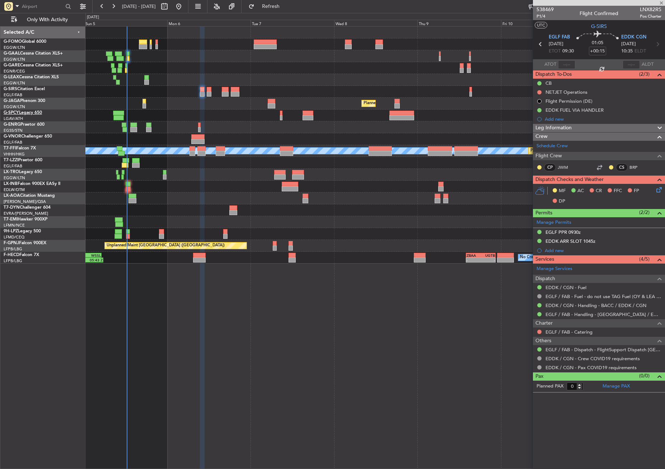
type input "+00:05"
type input "4"
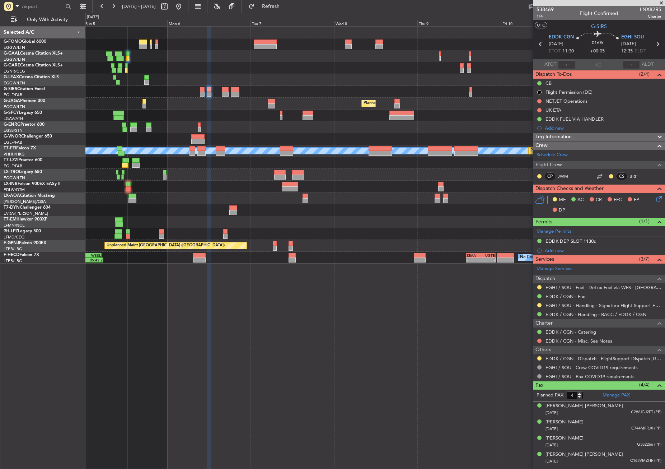
click at [659, 197] on icon at bounding box center [658, 198] width 6 height 6
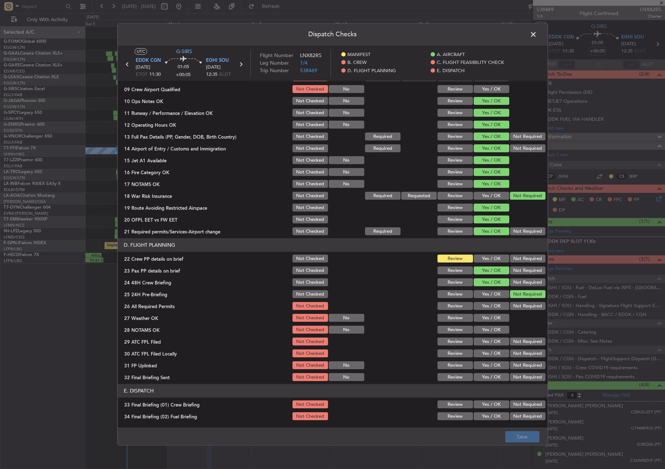
scroll to position [179, 0]
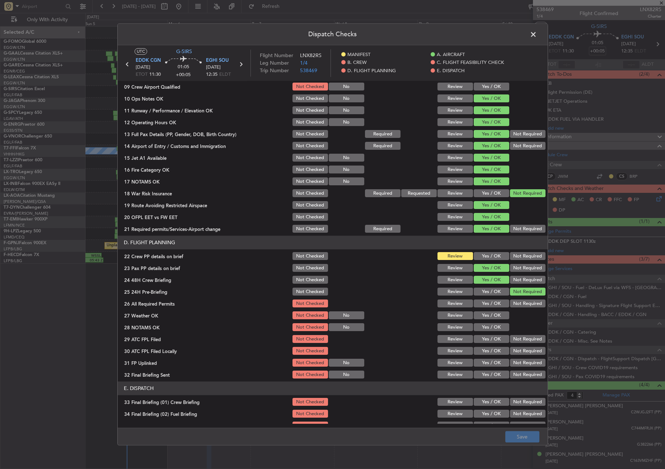
click at [488, 257] on button "Yes / OK" at bounding box center [492, 256] width 36 height 8
click at [518, 439] on button "Save" at bounding box center [522, 436] width 34 height 11
click at [537, 36] on span at bounding box center [537, 36] width 0 height 14
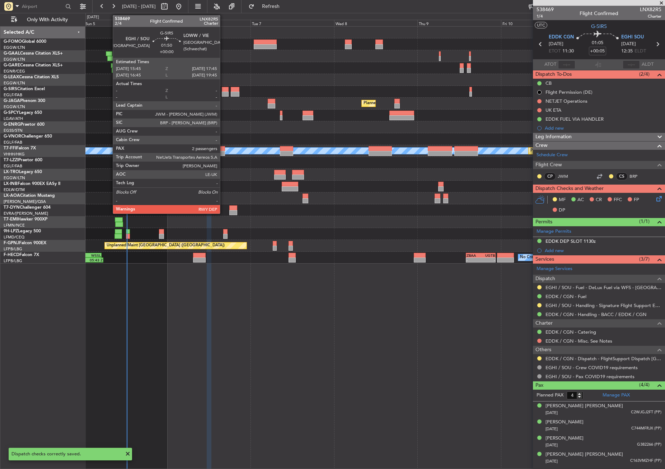
click at [223, 94] on div at bounding box center [225, 94] width 7 height 5
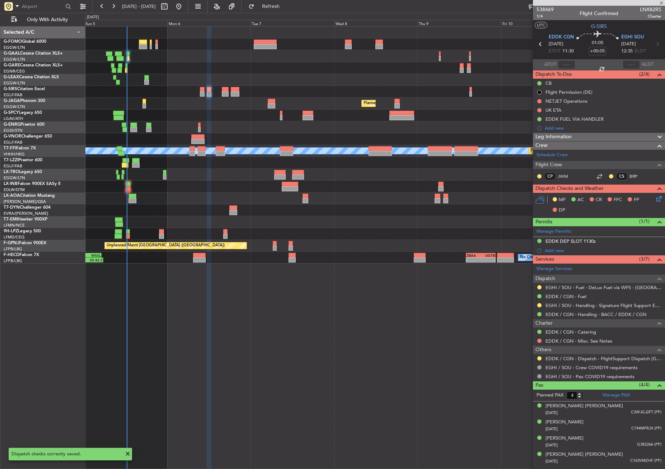
type input "2"
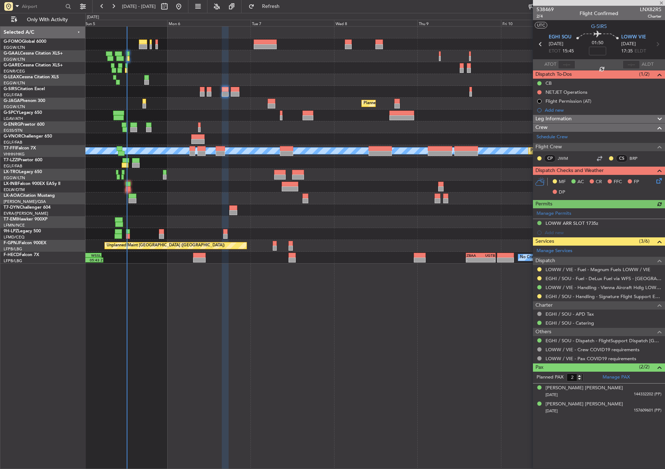
click at [656, 182] on icon at bounding box center [658, 180] width 6 height 6
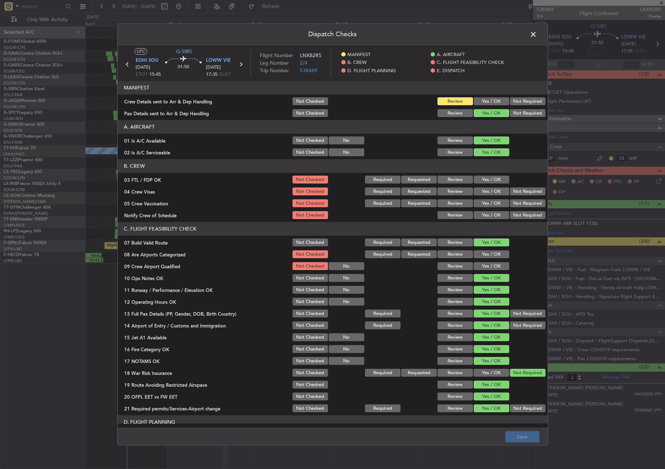
scroll to position [215, 0]
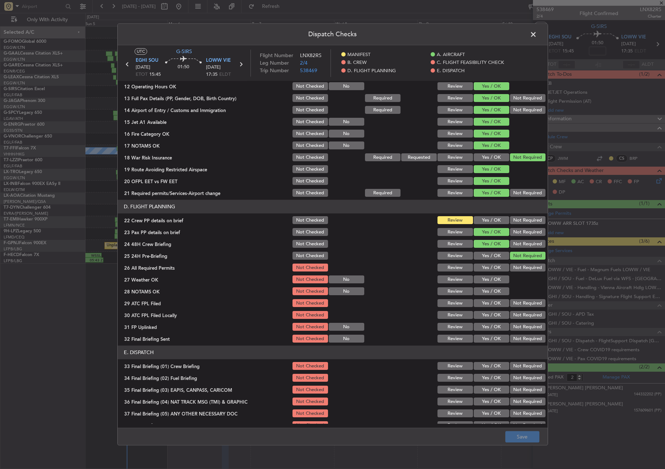
click at [477, 218] on button "Yes / OK" at bounding box center [492, 220] width 36 height 8
click at [515, 439] on button "Save" at bounding box center [522, 436] width 34 height 11
click at [537, 32] on span at bounding box center [537, 36] width 0 height 14
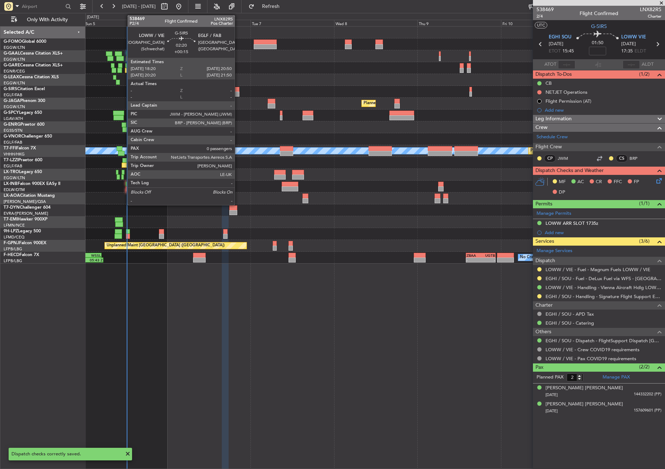
click at [238, 91] on div at bounding box center [235, 89] width 9 height 5
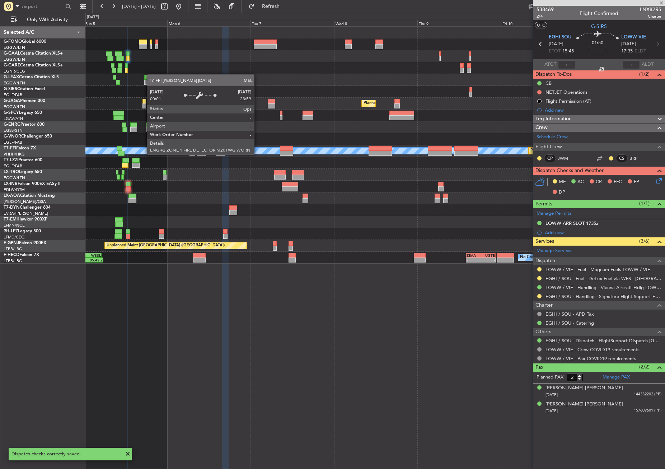
type input "+00:15"
type input "0"
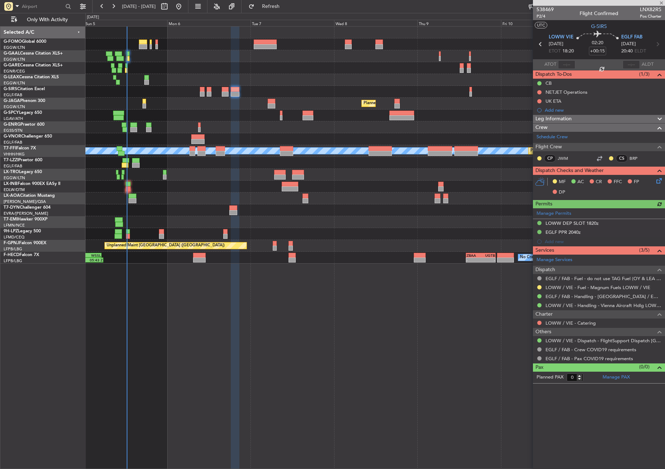
click at [661, 182] on icon at bounding box center [658, 180] width 6 height 6
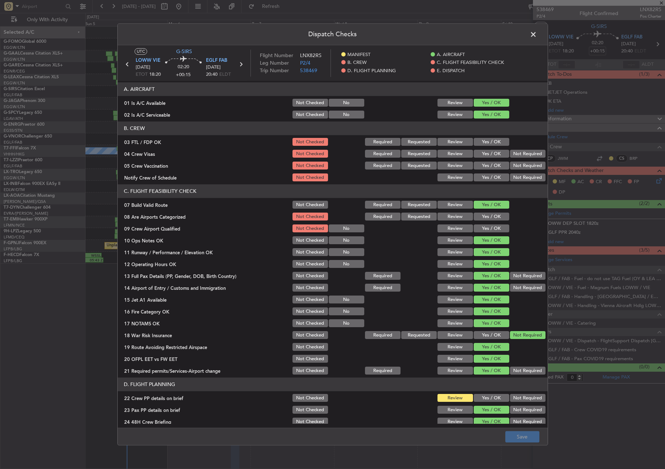
scroll to position [72, 0]
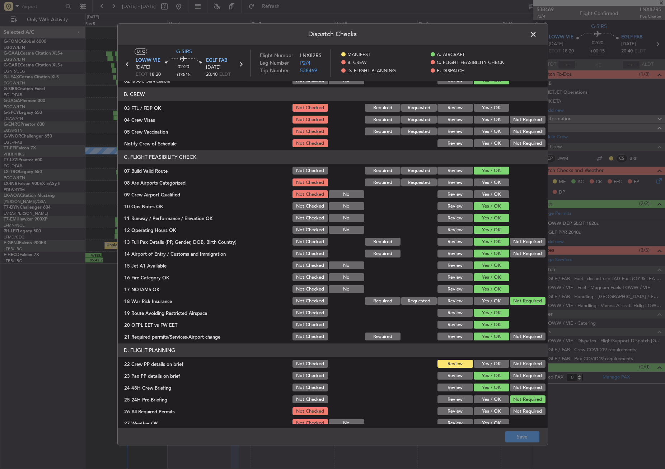
click at [478, 364] on button "Yes / OK" at bounding box center [492, 364] width 36 height 8
click at [514, 438] on button "Save" at bounding box center [522, 436] width 34 height 11
click at [537, 30] on span at bounding box center [537, 36] width 0 height 14
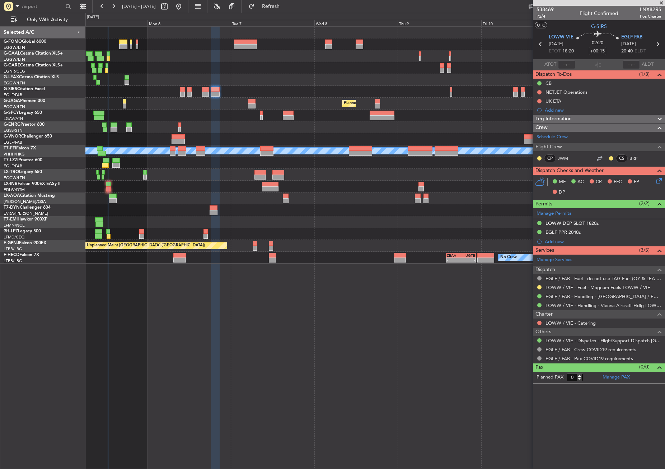
click at [155, 329] on div "Owner No Crew Planned Maint London (Farnborough) Planned Maint London (Luton) U…" at bounding box center [375, 247] width 580 height 443
click at [146, 182] on div at bounding box center [374, 187] width 579 height 12
